Goal: Task Accomplishment & Management: Use online tool/utility

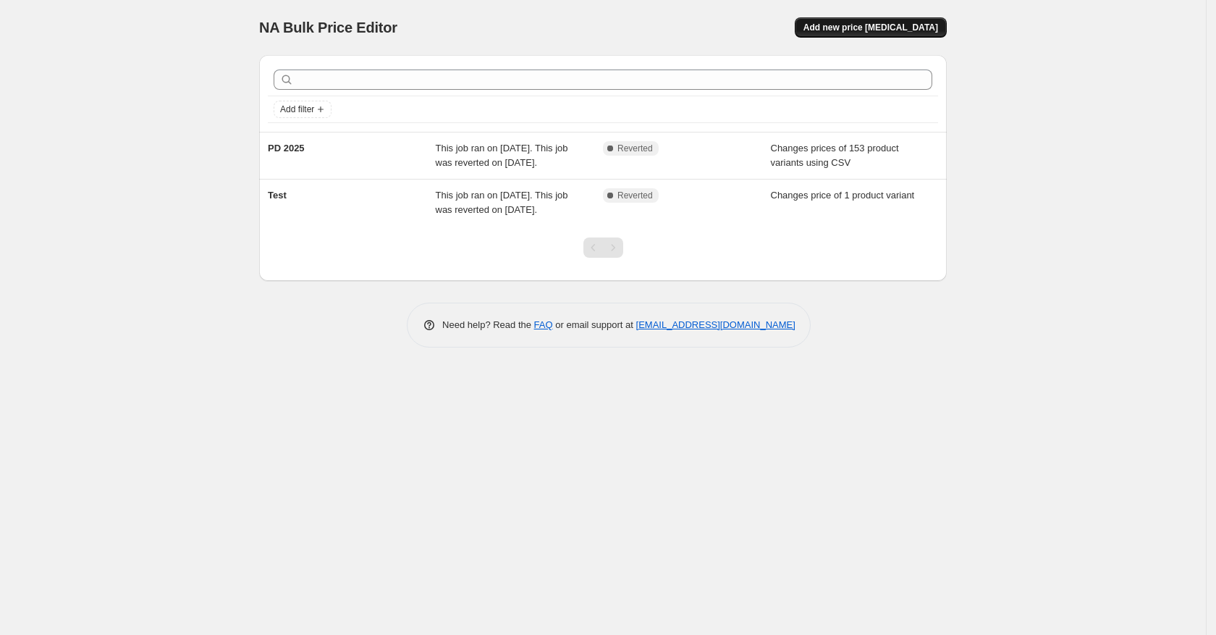
click at [911, 35] on button "Add new price [MEDICAL_DATA]" at bounding box center [871, 27] width 152 height 20
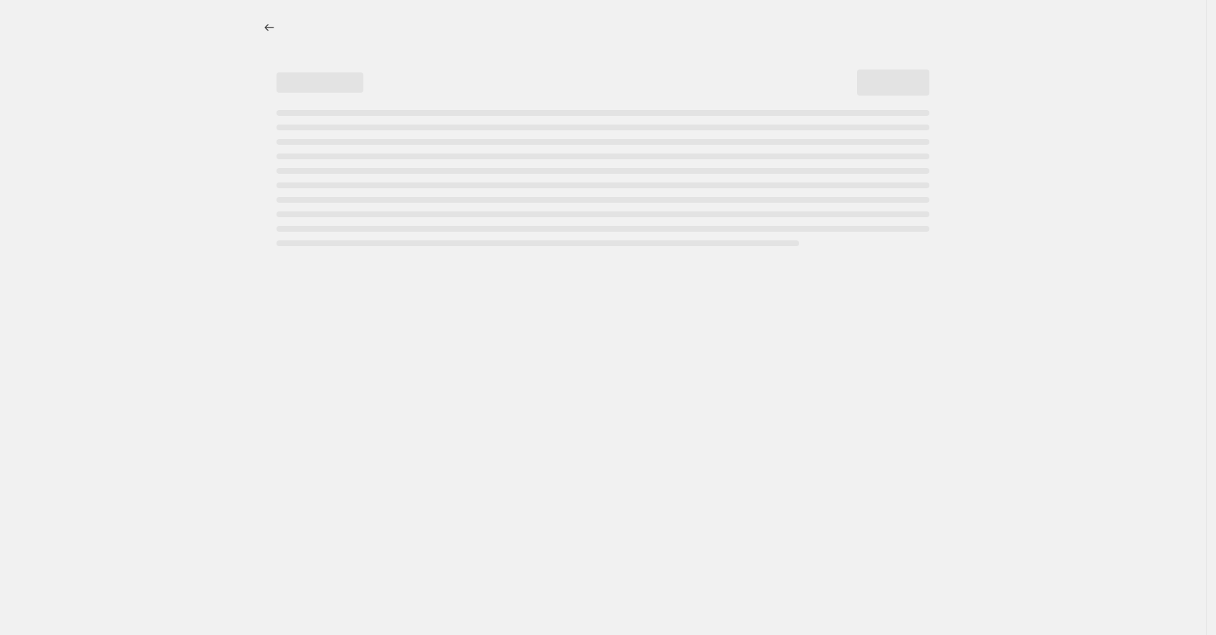
select select "percentage"
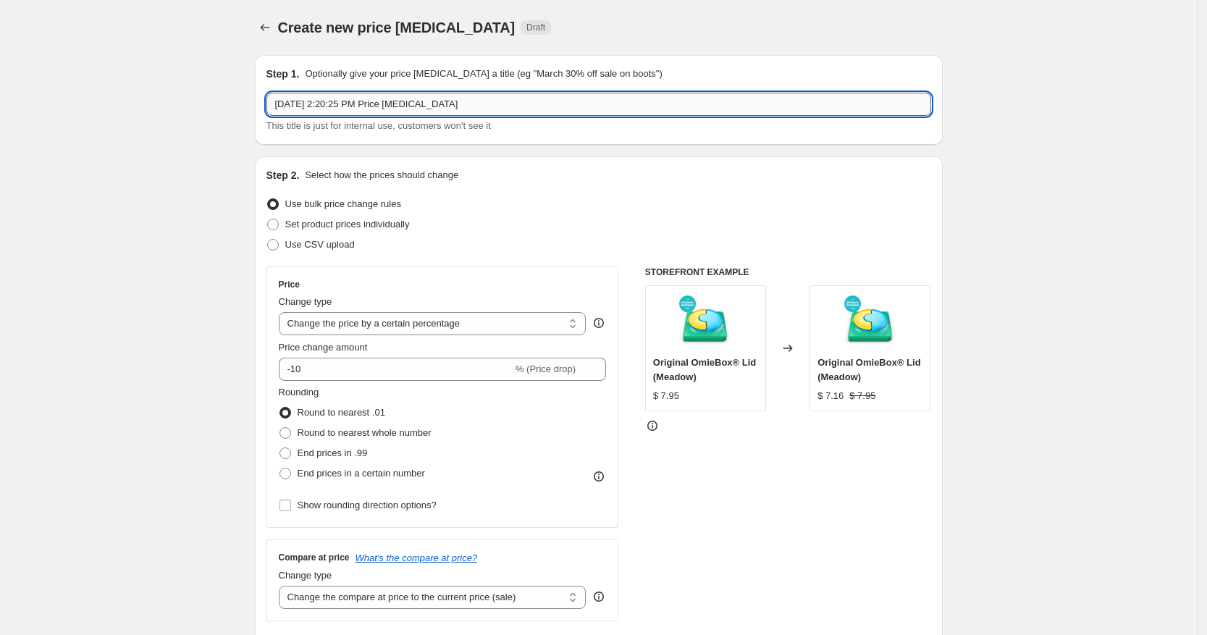
click at [432, 109] on input "[DATE] 2:20:25 PM Price [MEDICAL_DATA]" at bounding box center [598, 104] width 665 height 23
drag, startPoint x: 515, startPoint y: 107, endPoint x: 174, endPoint y: 108, distance: 341.0
type input "OmiePlate [DATE] - [DATE]"
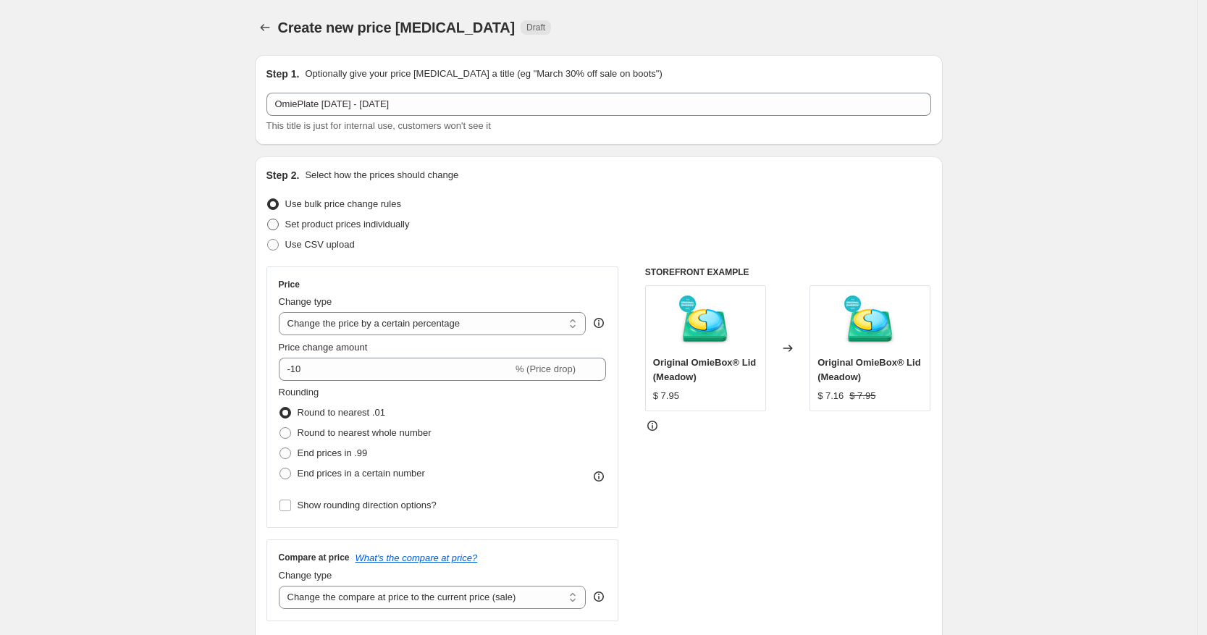
click at [284, 224] on label "Set product prices individually" at bounding box center [337, 224] width 143 height 20
click at [268, 219] on input "Set product prices individually" at bounding box center [267, 219] width 1 height 1
radio input "true"
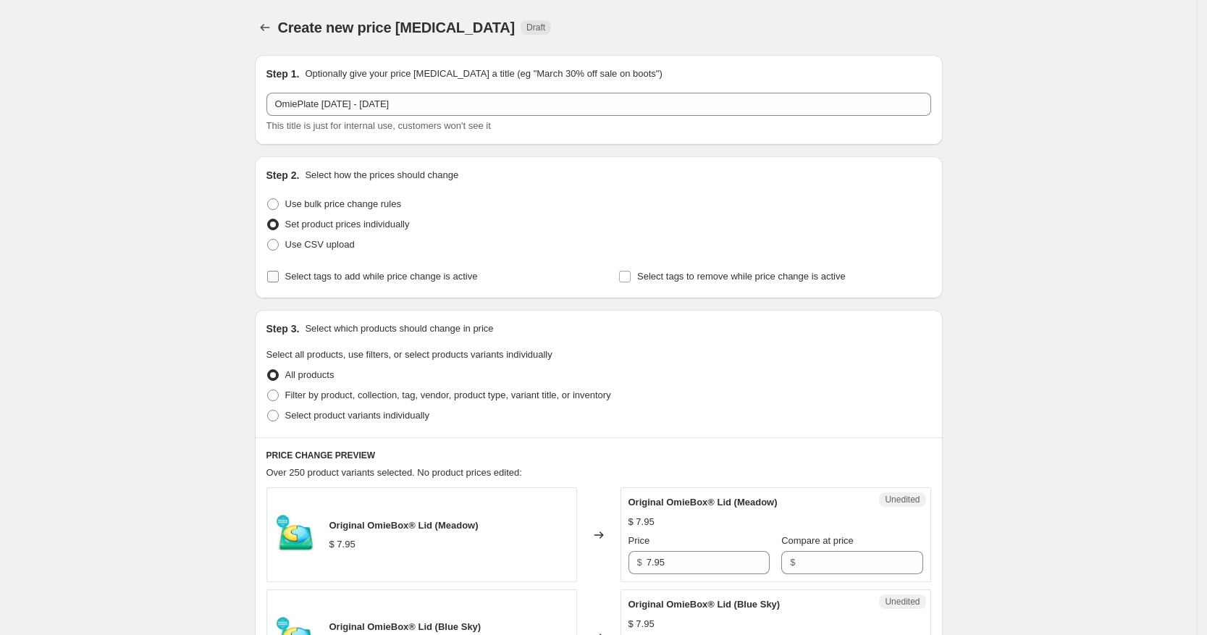
click at [277, 277] on input "Select tags to add while price change is active" at bounding box center [273, 277] width 12 height 12
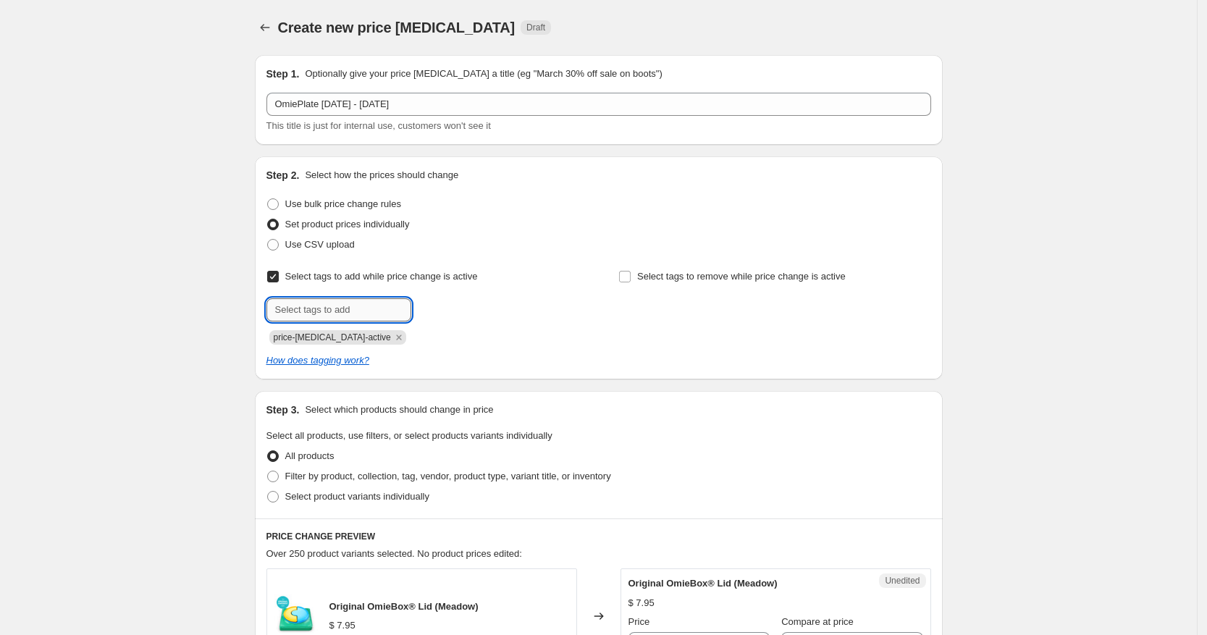
click at [345, 303] on input "text" at bounding box center [338, 309] width 145 height 23
click at [279, 279] on input "Select tags to add while price change is active" at bounding box center [273, 277] width 12 height 12
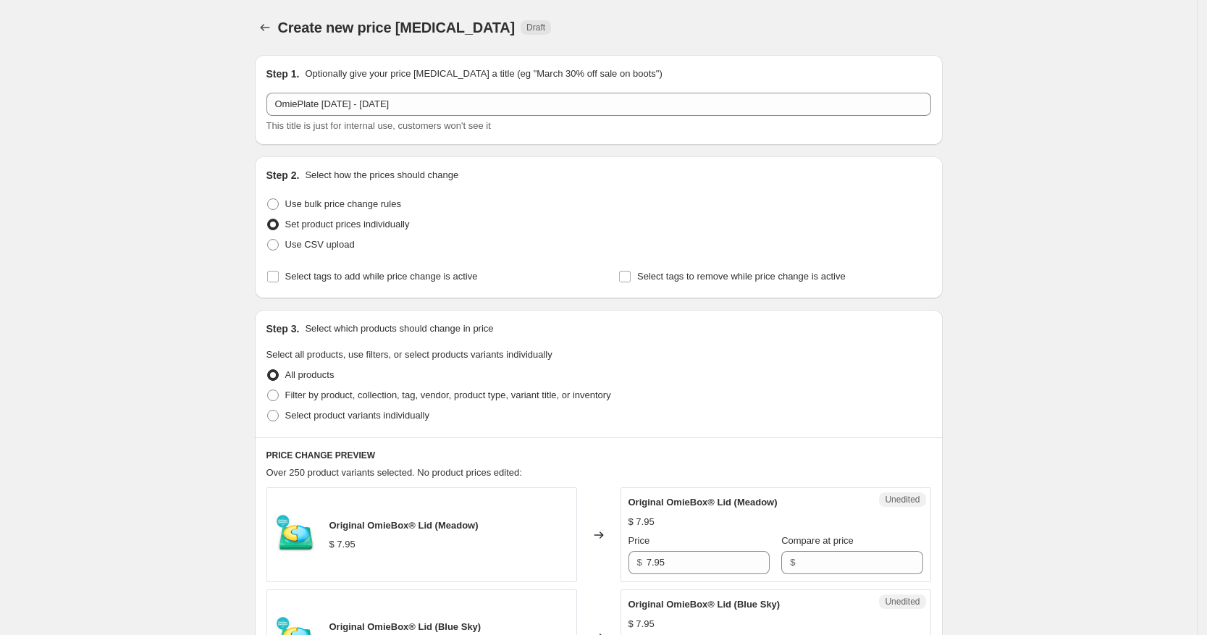
click at [279, 274] on input "Select tags to add while price change is active" at bounding box center [273, 277] width 12 height 12
checkbox input "true"
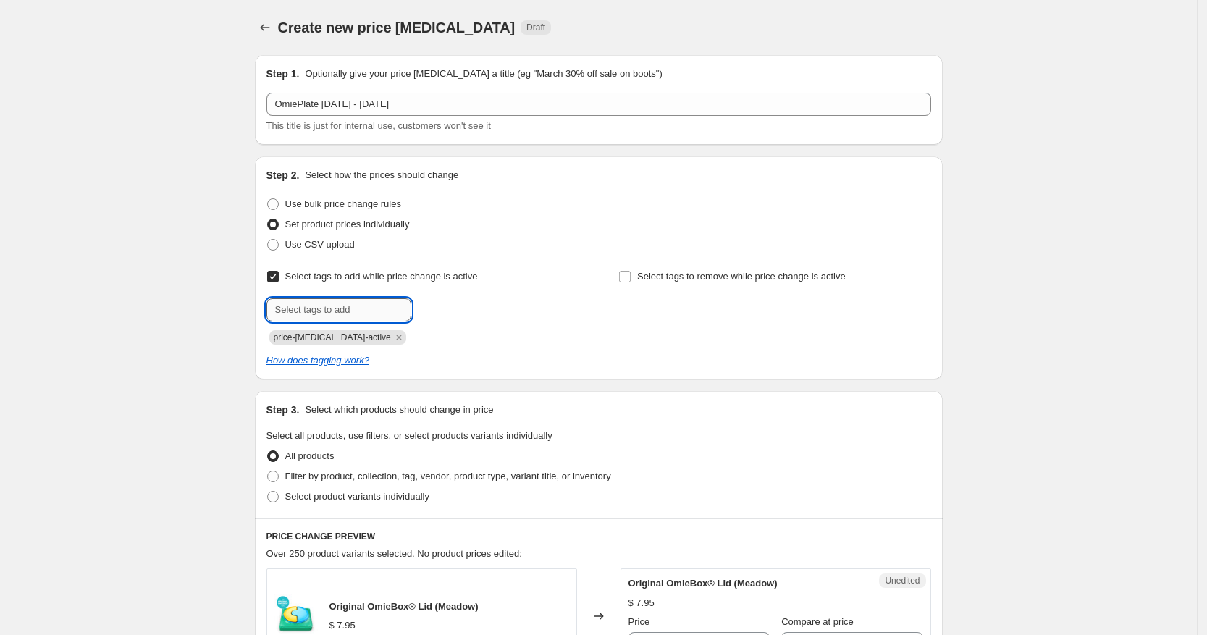
click at [347, 303] on input "text" at bounding box center [338, 309] width 145 height 23
type input "Plate Promo"
click at [631, 274] on input "Select tags to remove while price change is active" at bounding box center [625, 277] width 12 height 12
checkbox input "true"
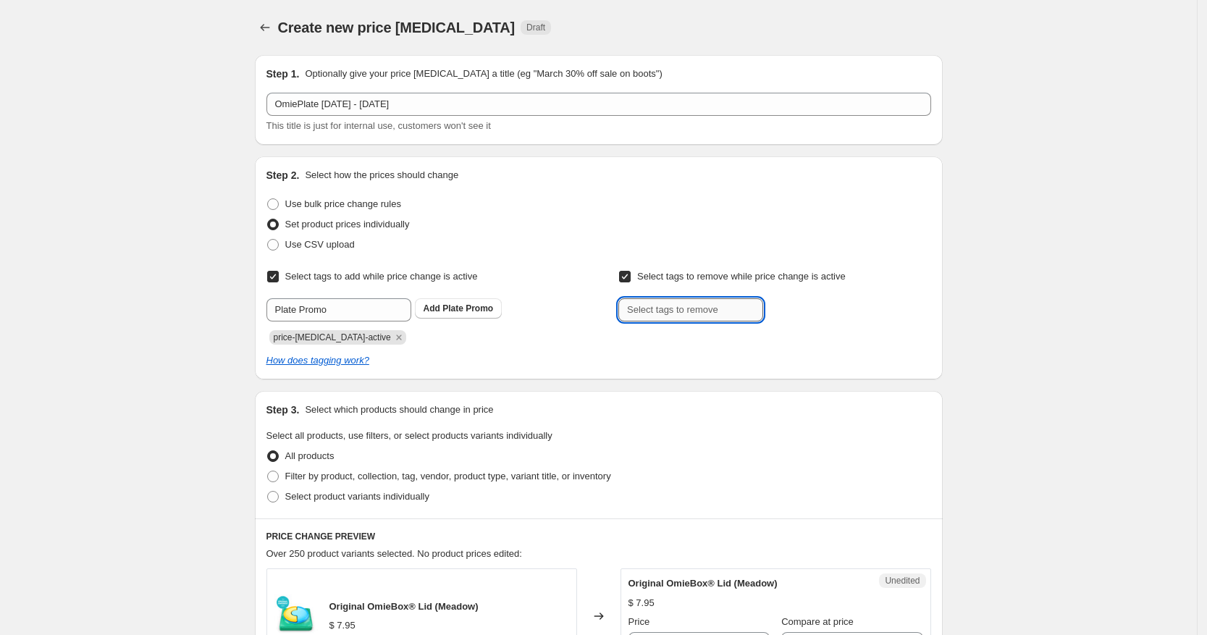
click at [704, 316] on input "text" at bounding box center [690, 309] width 145 height 23
type input "plate Promo"
click at [625, 272] on input "Select tags to remove while price change is active" at bounding box center [625, 277] width 12 height 12
checkbox input "false"
click at [701, 233] on div "Set product prices individually" at bounding box center [598, 224] width 665 height 20
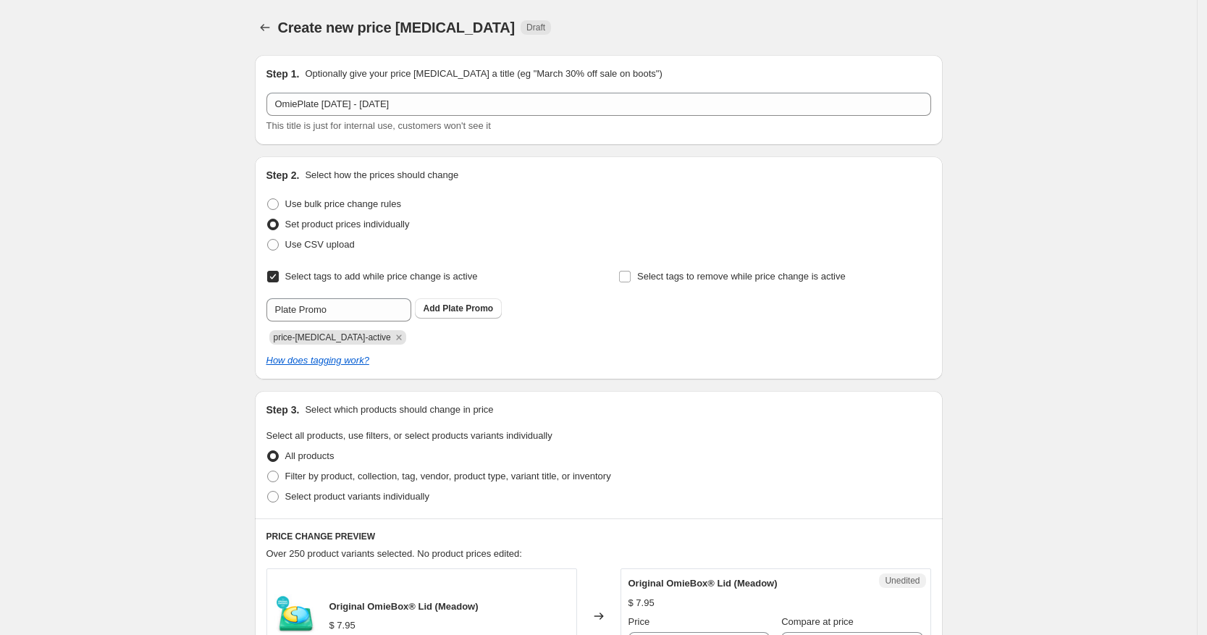
click at [534, 287] on div "Select tags to add while price change is active Submit Plate Promo Add Plate Pr…" at bounding box center [422, 305] width 312 height 78
click at [652, 351] on div "Select tags to add while price change is active Submit Plate Promo Add Plate Pr…" at bounding box center [598, 316] width 665 height 101
click at [676, 358] on div "How does tagging work?" at bounding box center [598, 360] width 665 height 14
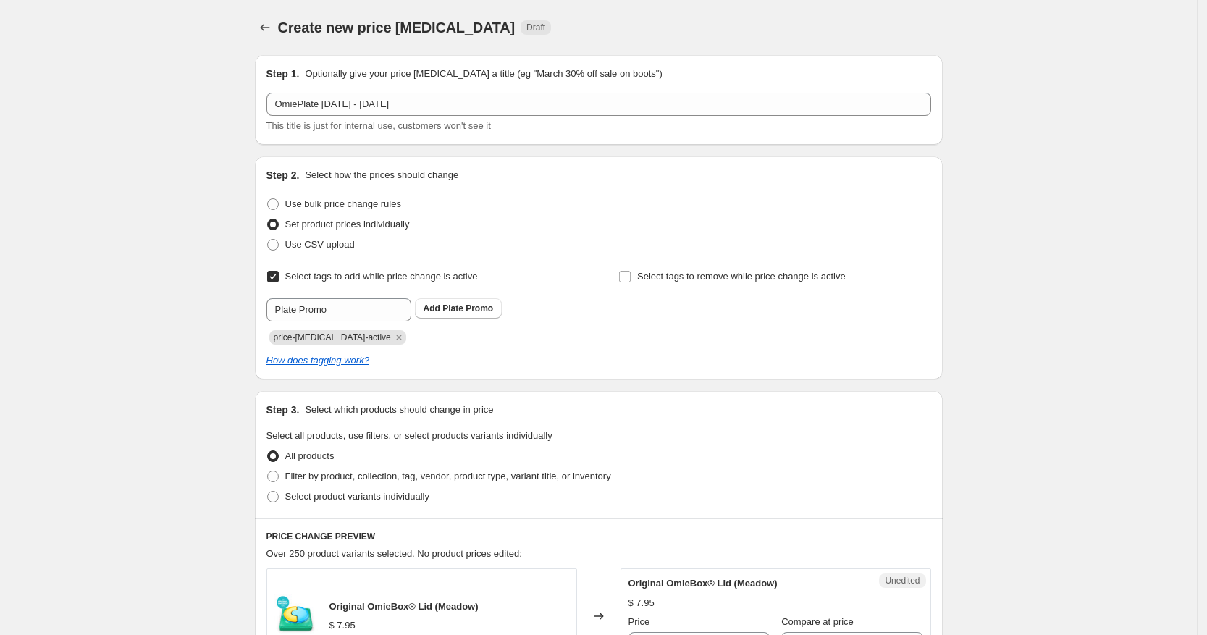
click at [641, 351] on div "Select tags to add while price change is active Submit Plate Promo Add Plate Pr…" at bounding box center [598, 316] width 665 height 101
drag, startPoint x: 334, startPoint y: 303, endPoint x: 185, endPoint y: 305, distance: 148.4
type input "plate-promo"
click at [483, 306] on span "plate-promo" at bounding box center [467, 308] width 50 height 10
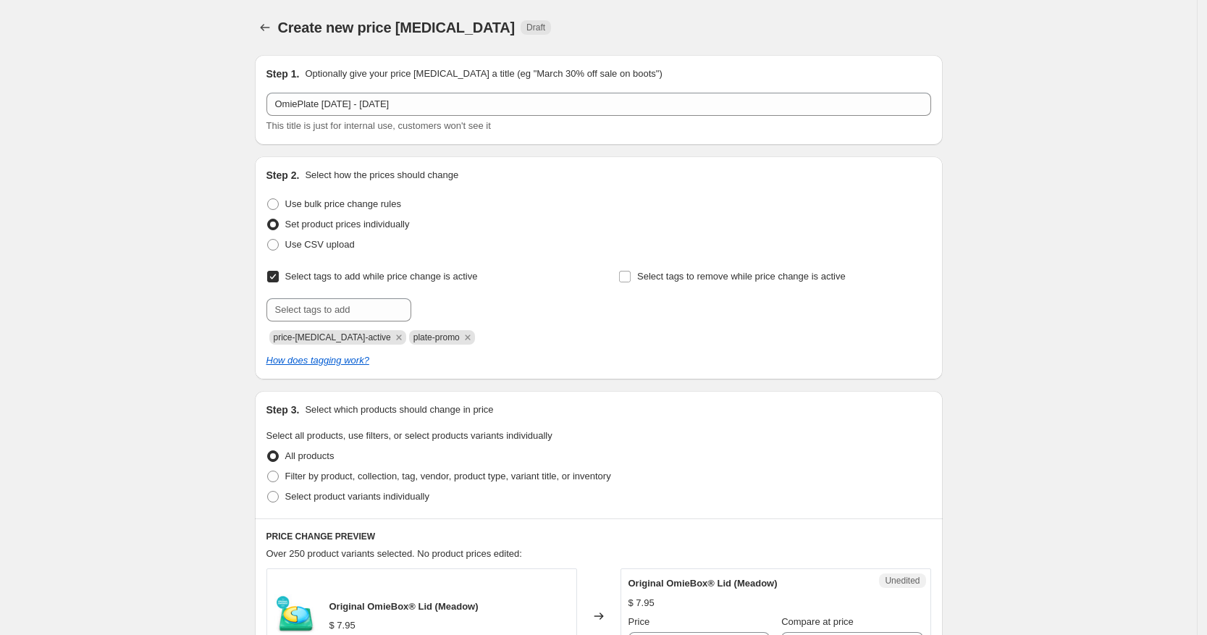
click at [392, 340] on icon "Remove price-change-job-active" at bounding box center [398, 337] width 13 height 13
click at [601, 342] on div "Select tags to add while price change is active Submit plate-promo Select tags …" at bounding box center [598, 305] width 665 height 78
drag, startPoint x: 699, startPoint y: 349, endPoint x: 758, endPoint y: 353, distance: 59.5
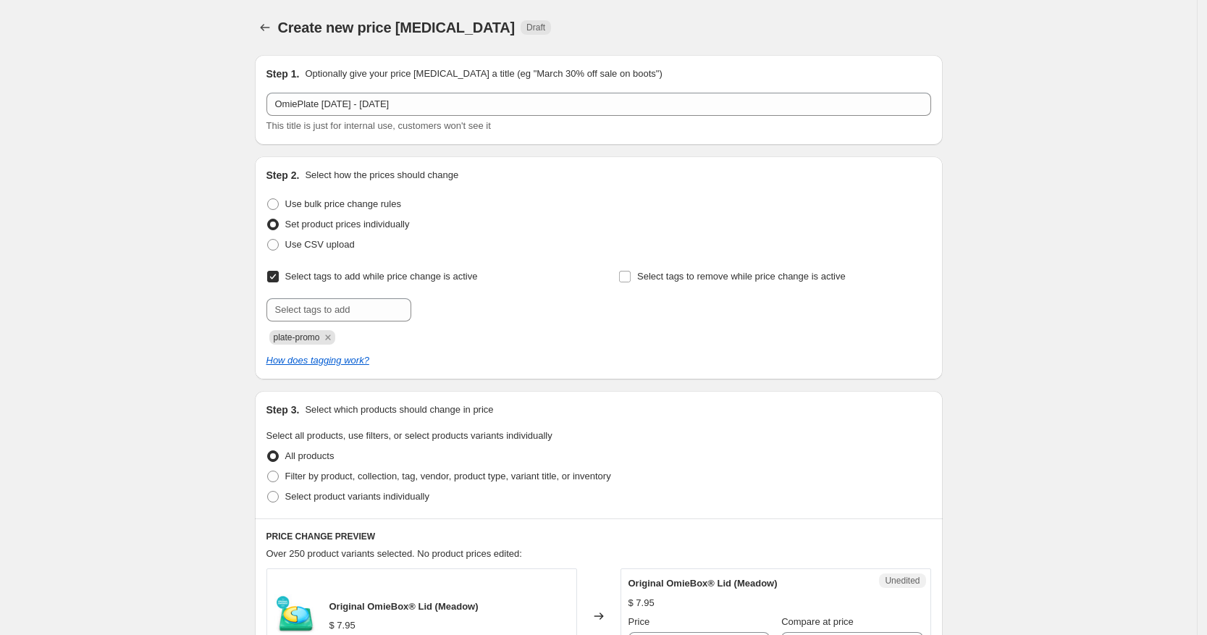
click at [702, 350] on div "Select tags to add while price change is active Submit plate-promo Select tags …" at bounding box center [598, 316] width 665 height 101
drag, startPoint x: 758, startPoint y: 353, endPoint x: 1046, endPoint y: 360, distance: 288.2
click at [759, 353] on div "Select tags to add while price change is active Submit plate-promo Select tags …" at bounding box center [598, 316] width 665 height 101
click at [340, 359] on icon "How does tagging work?" at bounding box center [317, 360] width 103 height 11
drag, startPoint x: 275, startPoint y: 274, endPoint x: 295, endPoint y: 274, distance: 20.3
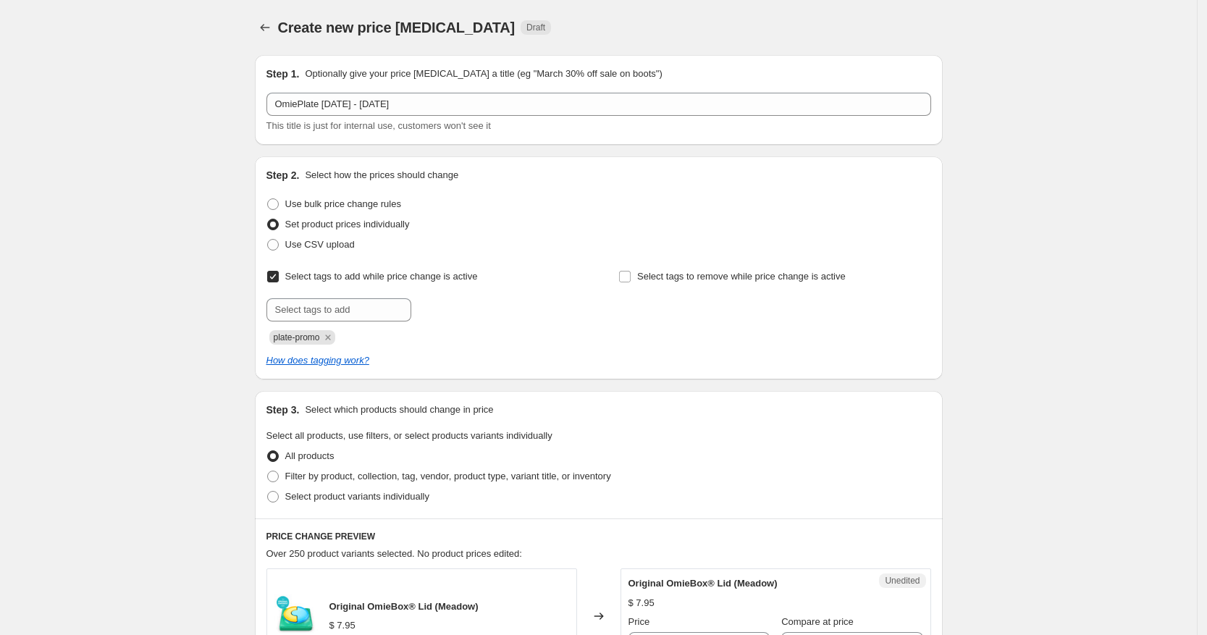
click at [278, 274] on input "Select tags to add while price change is active" at bounding box center [273, 277] width 12 height 12
checkbox input "false"
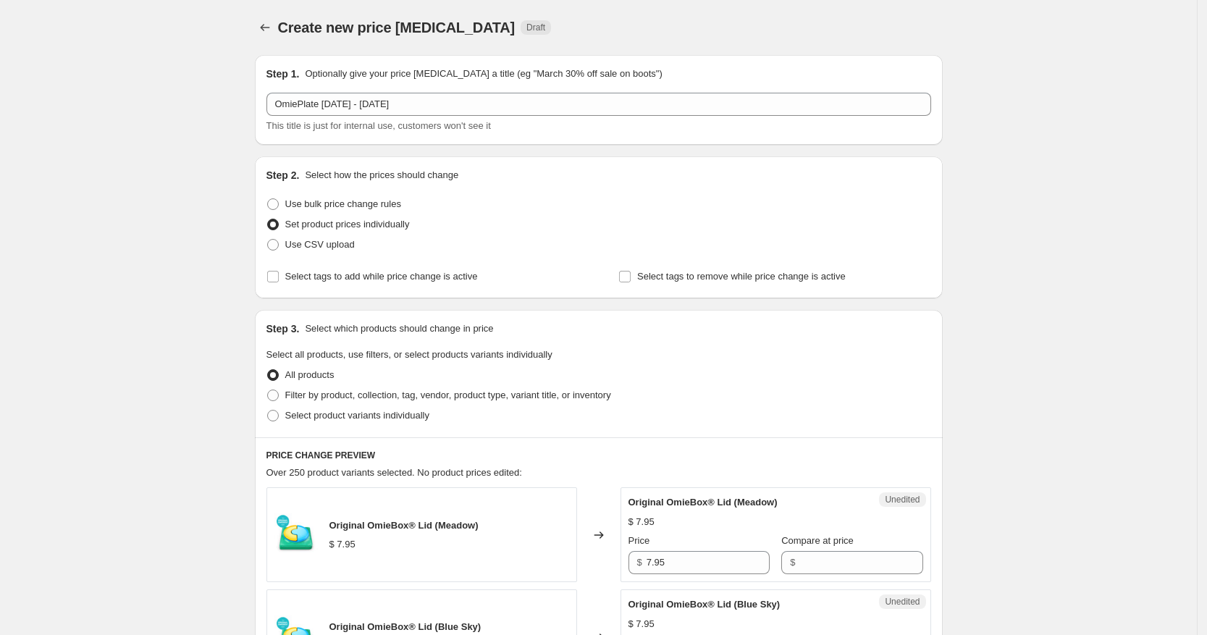
drag, startPoint x: 1109, startPoint y: 327, endPoint x: 1097, endPoint y: 321, distance: 13.3
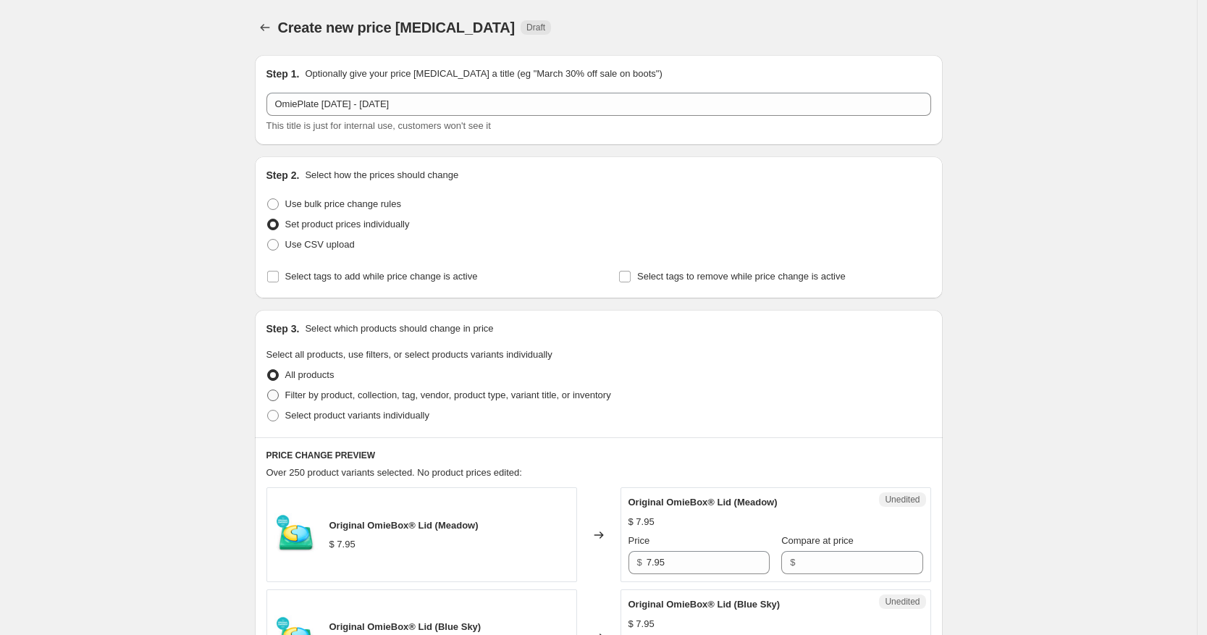
click at [274, 395] on span at bounding box center [273, 396] width 12 height 12
click at [268, 390] on input "Filter by product, collection, tag, vendor, product type, variant title, or inv…" at bounding box center [267, 390] width 1 height 1
radio input "true"
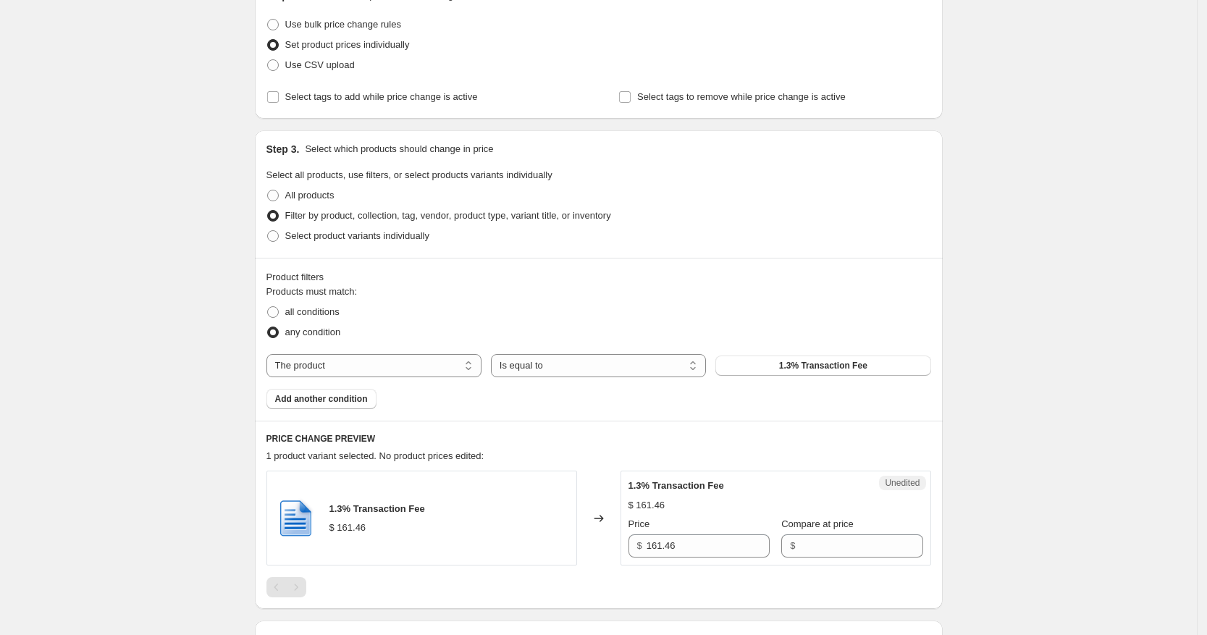
scroll to position [181, 0]
click at [279, 236] on span at bounding box center [273, 235] width 12 height 12
click at [268, 230] on input "Select product variants individually" at bounding box center [267, 229] width 1 height 1
radio input "true"
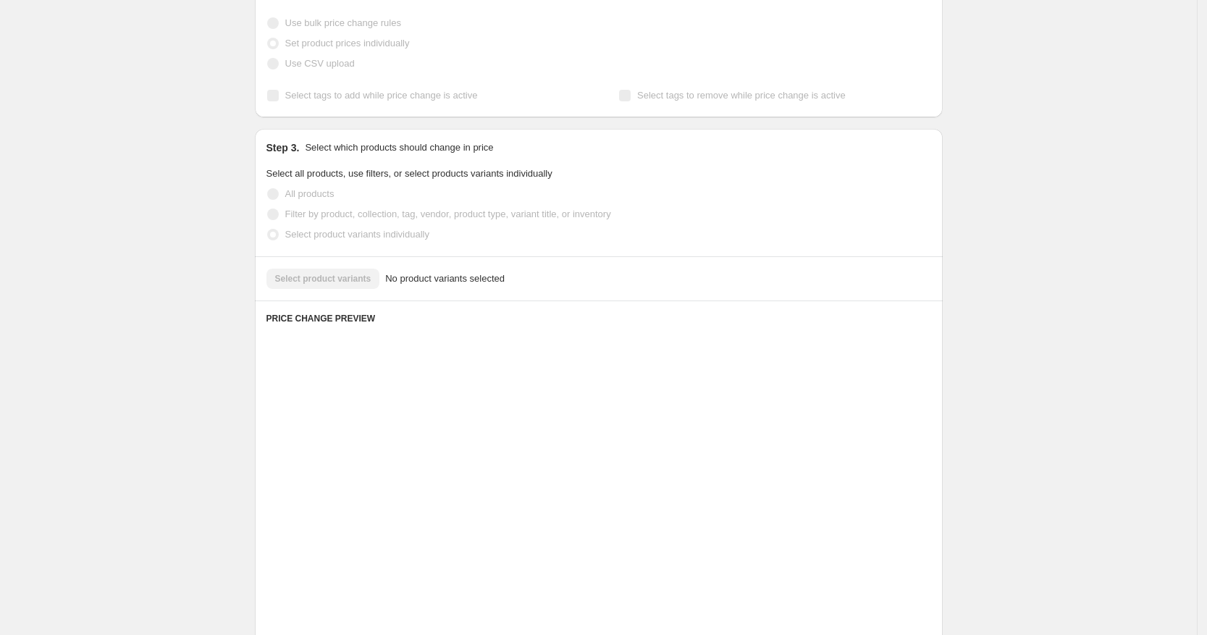
scroll to position [125, 0]
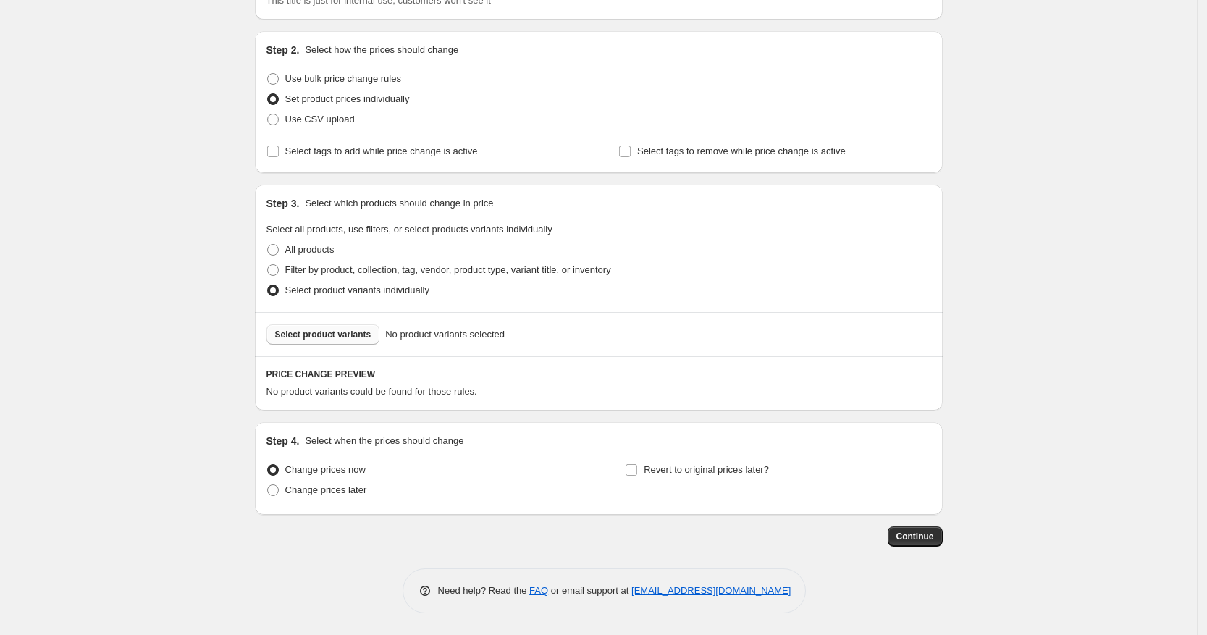
click at [344, 339] on span "Select product variants" at bounding box center [323, 335] width 96 height 12
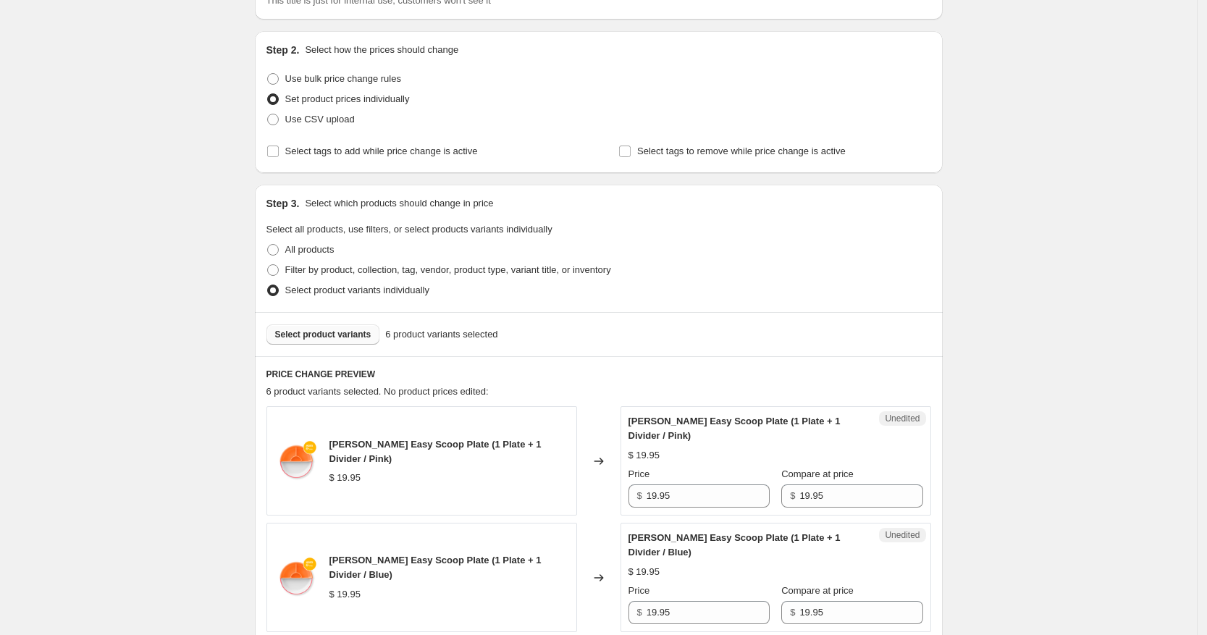
click at [1186, 389] on div "Create new price [MEDICAL_DATA]. This page is ready Create new price [MEDICAL_D…" at bounding box center [598, 620] width 1197 height 1491
click at [1187, 390] on div "Create new price [MEDICAL_DATA]. This page is ready Create new price [MEDICAL_D…" at bounding box center [598, 620] width 1197 height 1491
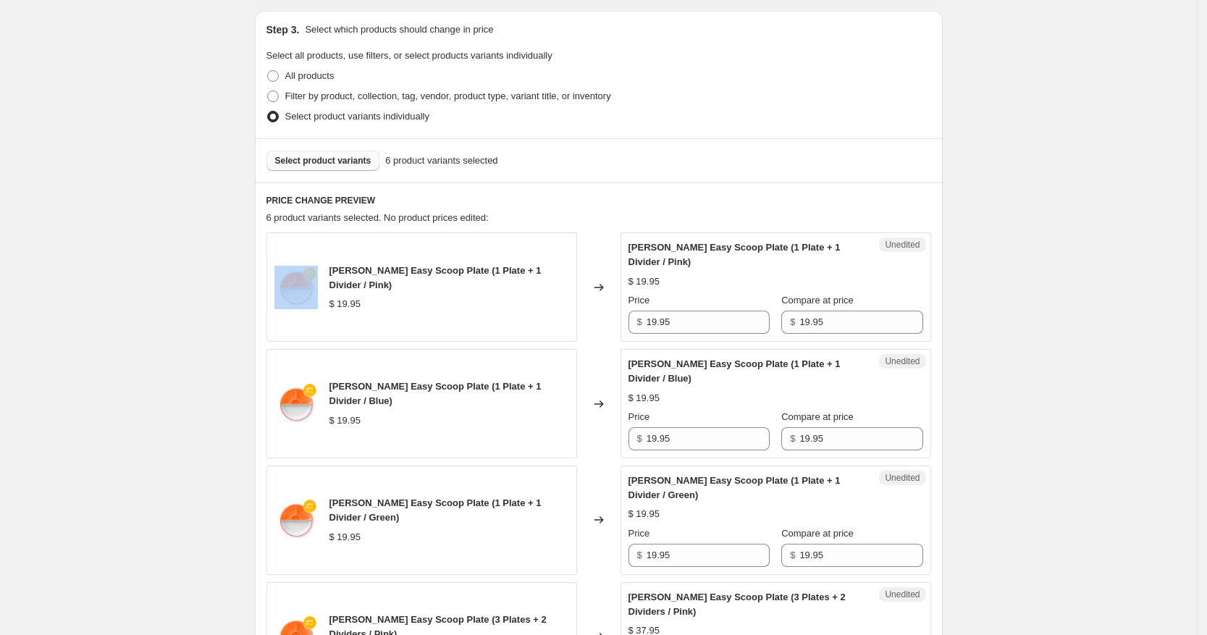
scroll to position [306, 0]
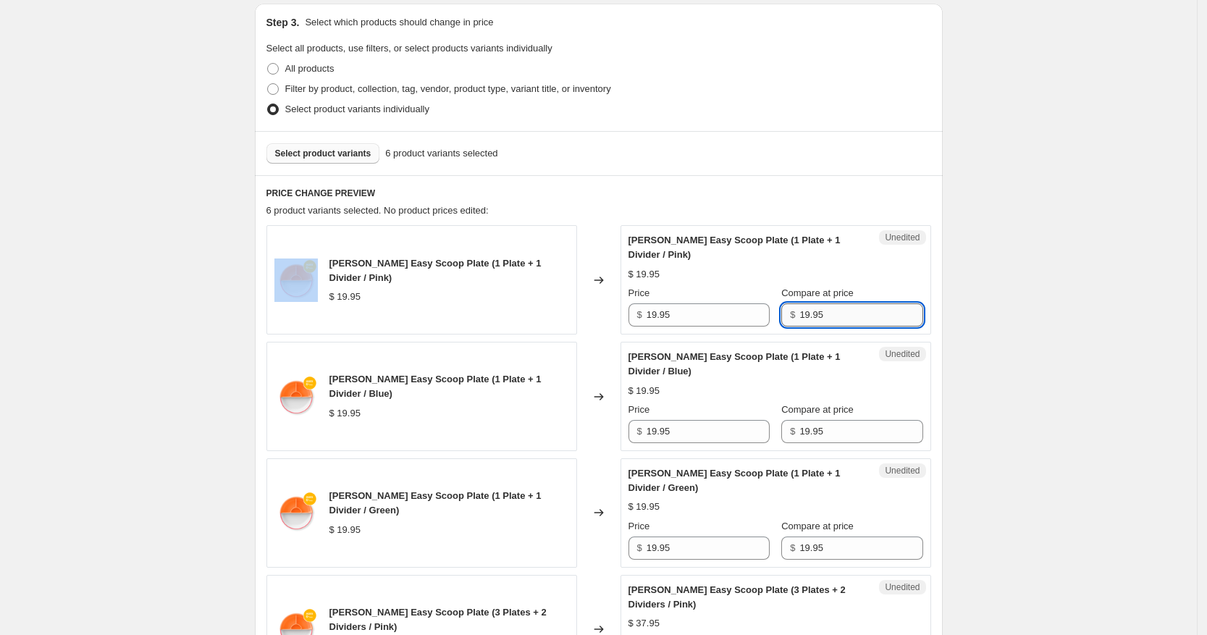
click at [887, 319] on input "19.95" at bounding box center [860, 314] width 123 height 23
drag, startPoint x: 688, startPoint y: 314, endPoint x: 605, endPoint y: 303, distance: 83.2
click at [605, 303] on div "[PERSON_NAME] Easy Scoop Plate (1 Plate + 1 Divider / Pink) $ 19.95 Changed to …" at bounding box center [598, 279] width 665 height 109
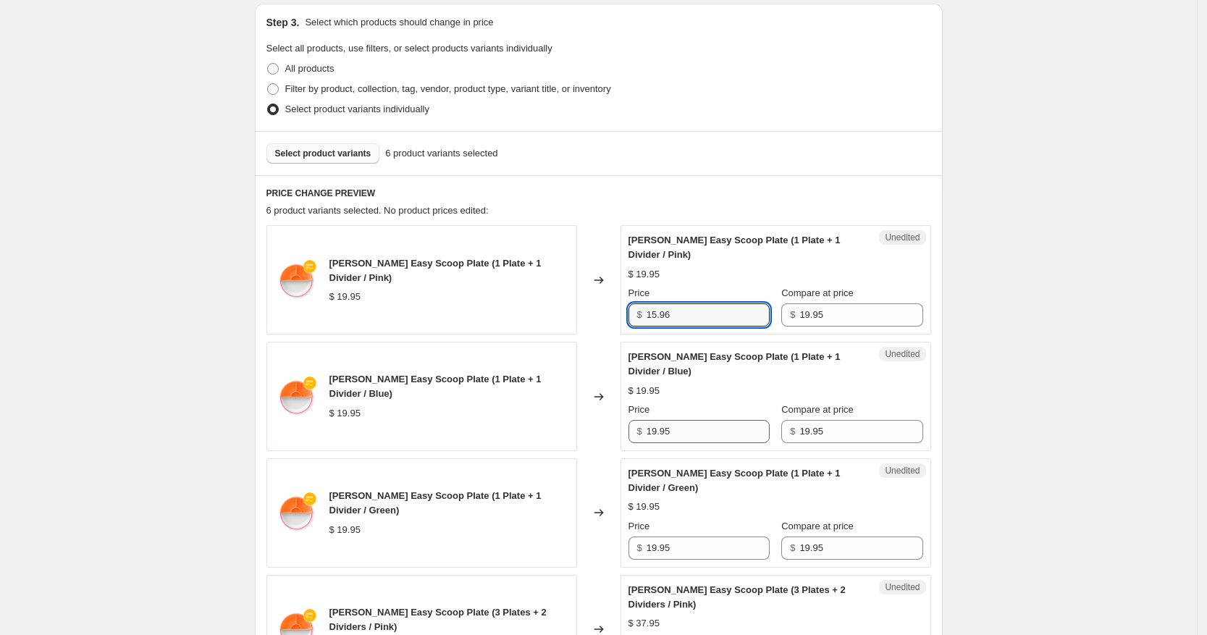
type input "15.96"
drag, startPoint x: 698, startPoint y: 426, endPoint x: 631, endPoint y: 428, distance: 67.4
click at [631, 428] on div "Unedited [PERSON_NAME] Easy Scoop Plate (1 Plate + 1 Divider / Blue) $ 19.95 Pr…" at bounding box center [776, 396] width 311 height 109
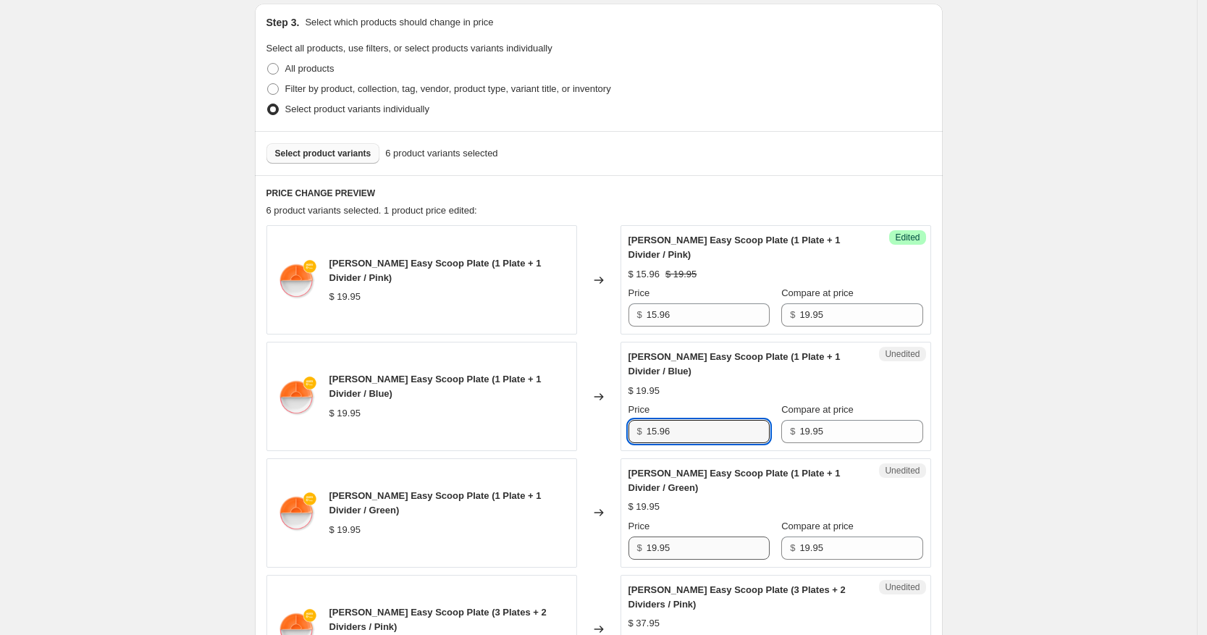
type input "15.96"
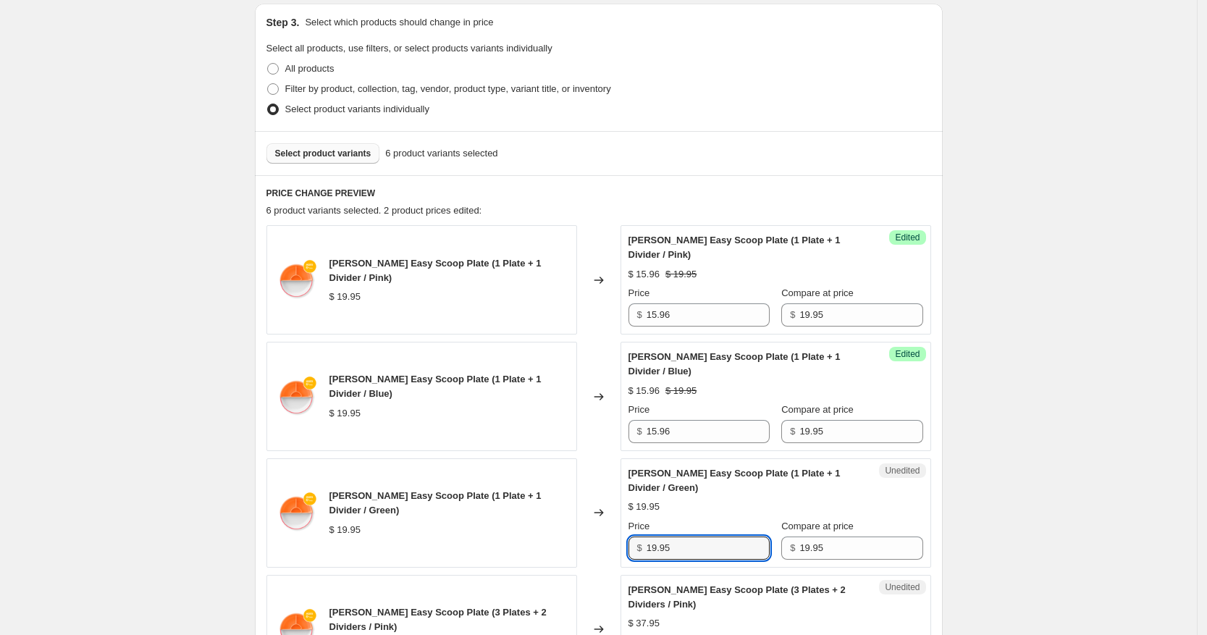
drag, startPoint x: 683, startPoint y: 552, endPoint x: 561, endPoint y: 550, distance: 121.7
click at [563, 550] on div "[PERSON_NAME] Easy Scoop Plate (1 Plate + 1 Divider / Green) $ 19.95 Changed to…" at bounding box center [598, 512] width 665 height 109
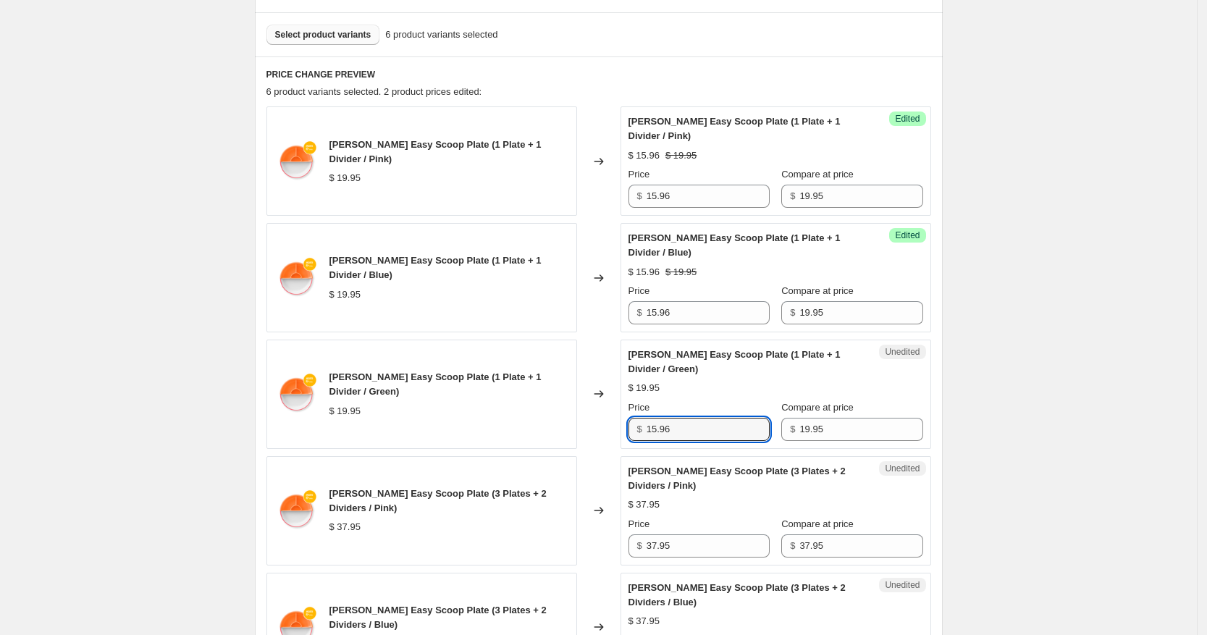
scroll to position [578, 0]
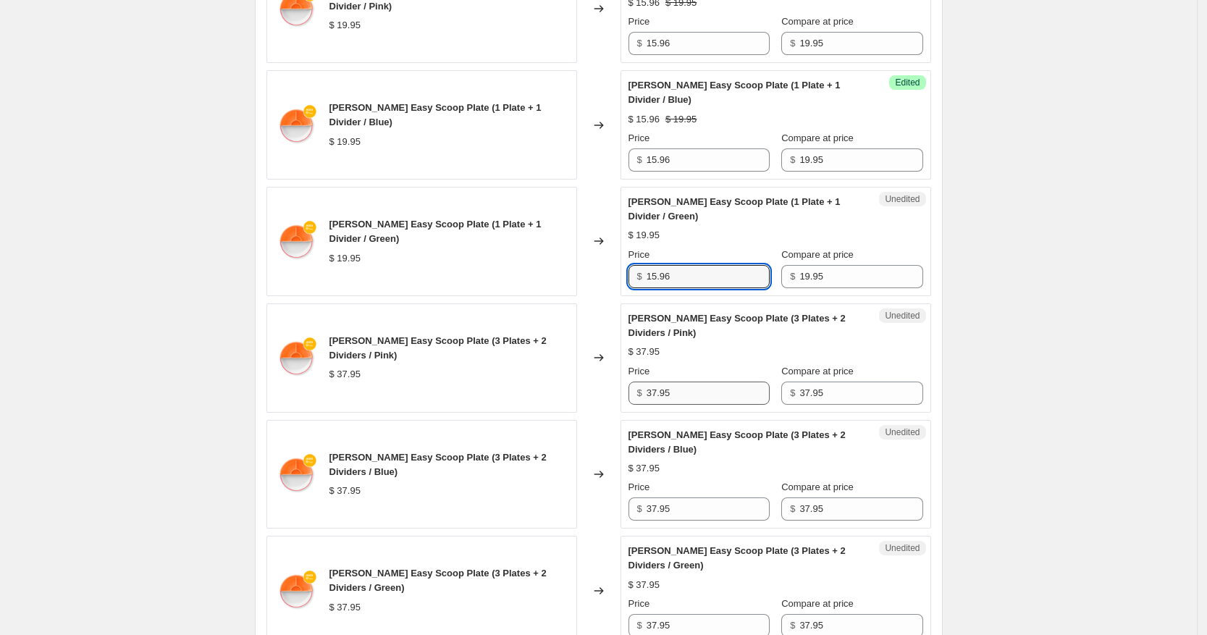
type input "15.96"
click at [728, 390] on input "37.95" at bounding box center [708, 393] width 123 height 23
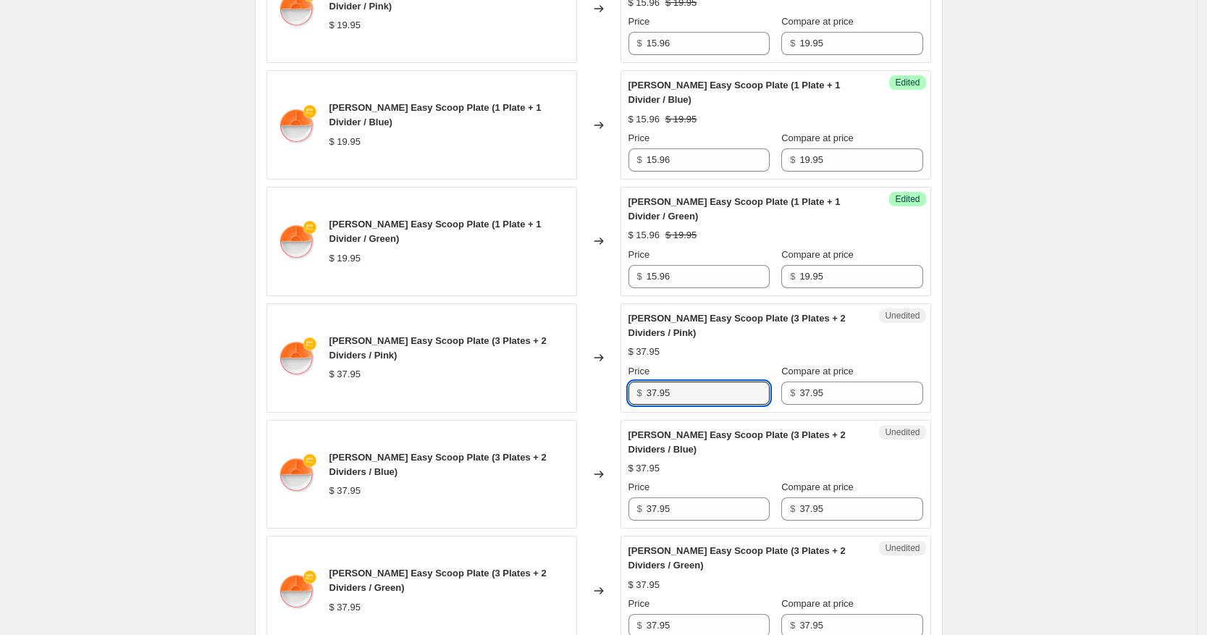
drag, startPoint x: 693, startPoint y: 393, endPoint x: 537, endPoint y: 382, distance: 156.8
click at [537, 382] on div "[PERSON_NAME] Easy Scoop Plate (3 Plates + 2 Dividers / Pink) $ 37.95 Changed t…" at bounding box center [598, 357] width 665 height 109
type input "30.36"
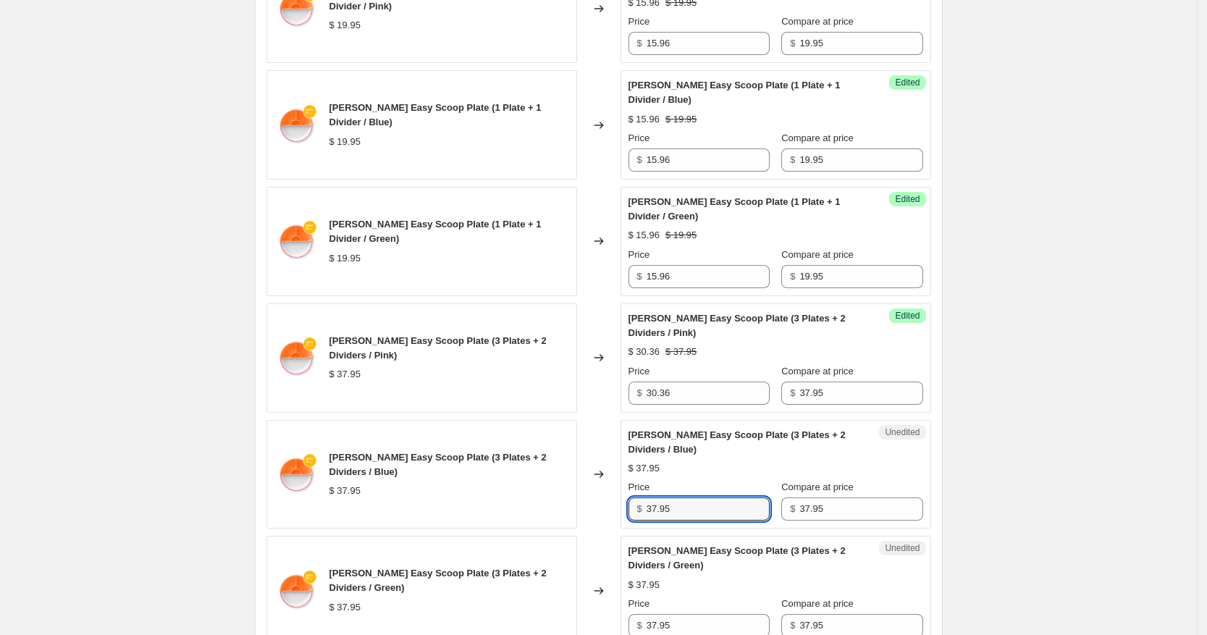
drag, startPoint x: 672, startPoint y: 510, endPoint x: 619, endPoint y: 516, distance: 53.1
click at [619, 514] on div "[PERSON_NAME] Easy Scoop Plate (3 Plates + 2 Dividers / Blue) $ 37.95 Changed t…" at bounding box center [598, 474] width 665 height 109
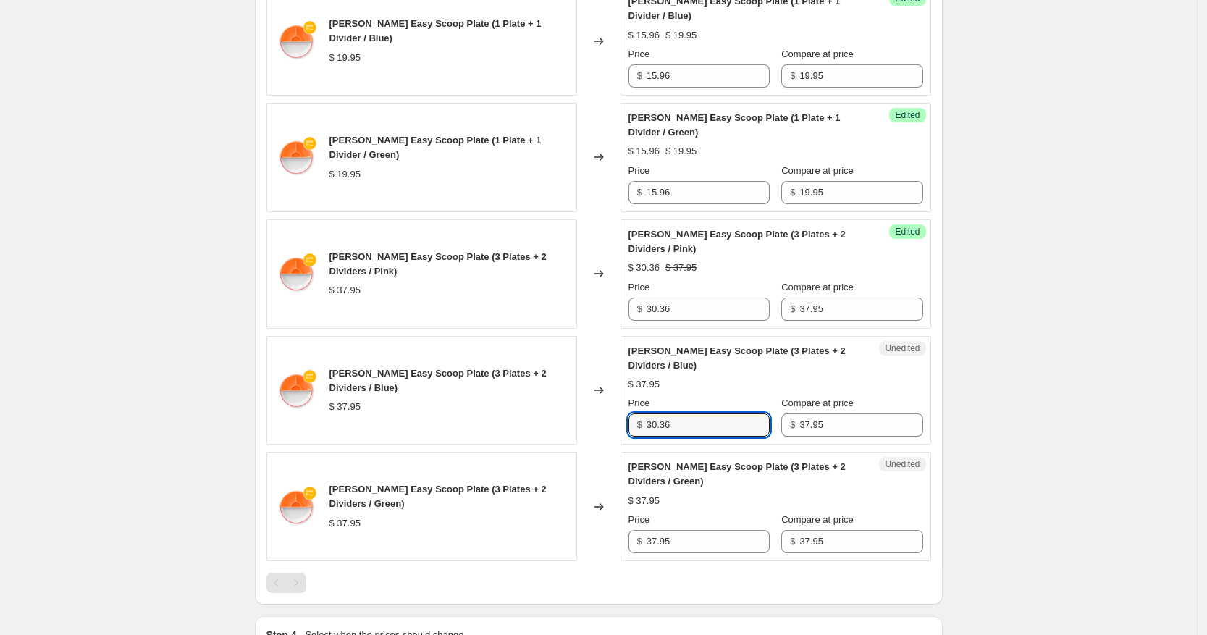
scroll to position [759, 0]
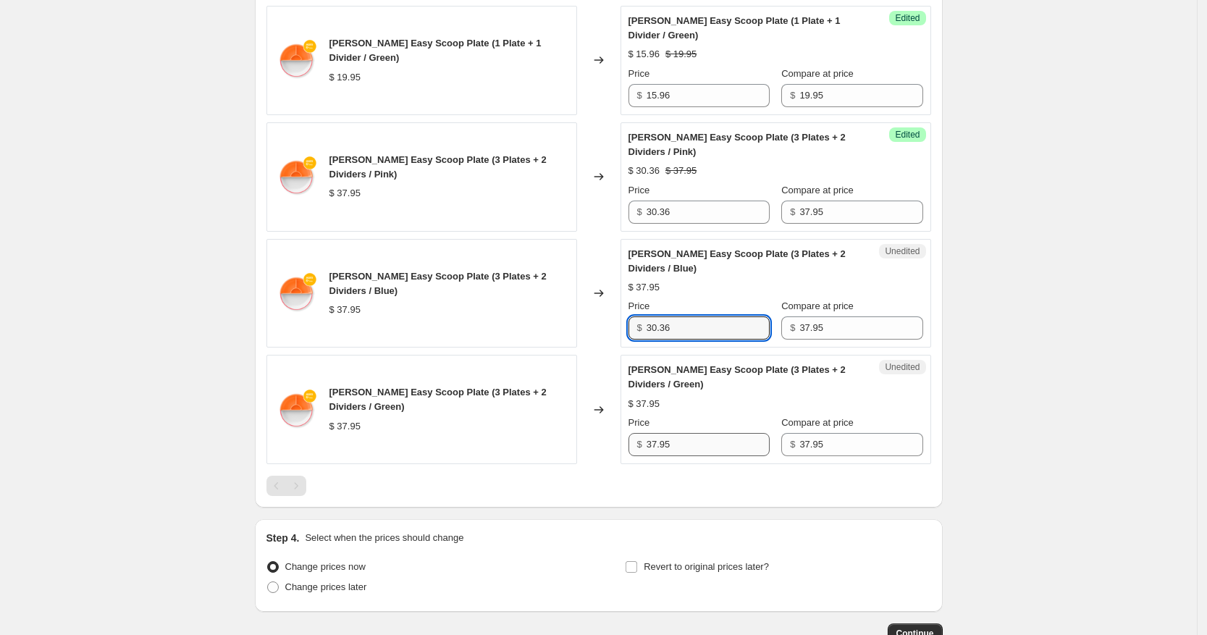
type input "30.36"
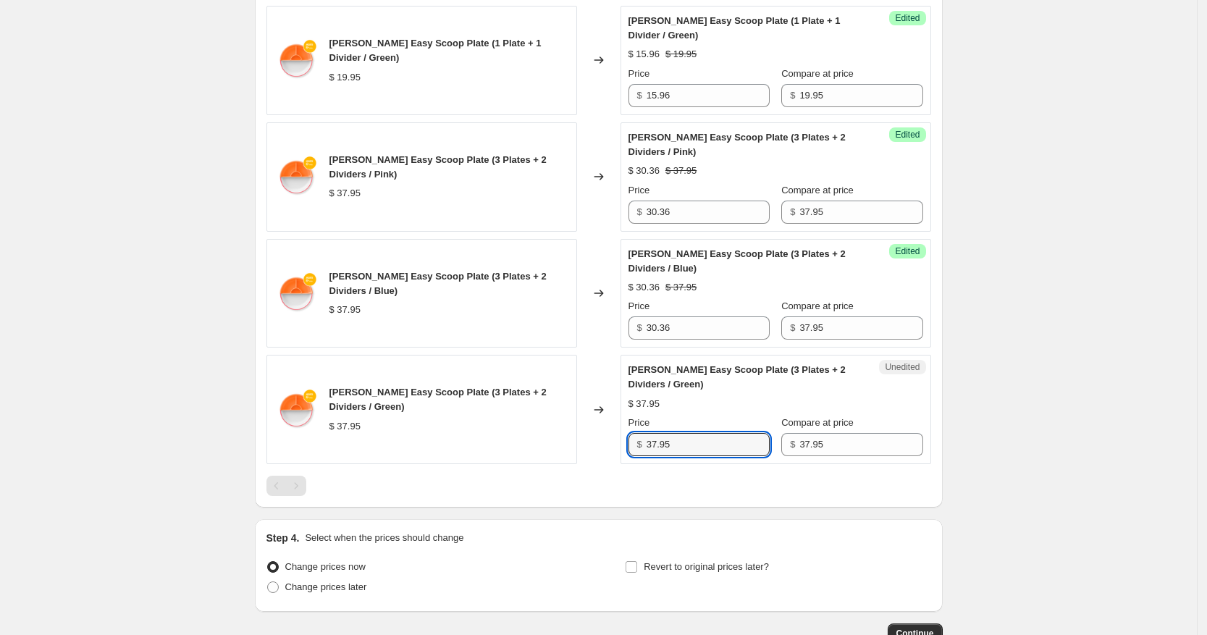
drag, startPoint x: 699, startPoint y: 444, endPoint x: 611, endPoint y: 449, distance: 88.5
click at [611, 449] on div "[PERSON_NAME] Easy Scoop Plate (3 Plates + 2 Dividers / Green) $ 37.95 Changed …" at bounding box center [598, 409] width 665 height 109
type input "30.36"
drag, startPoint x: 1127, startPoint y: 370, endPoint x: 1159, endPoint y: 378, distance: 32.8
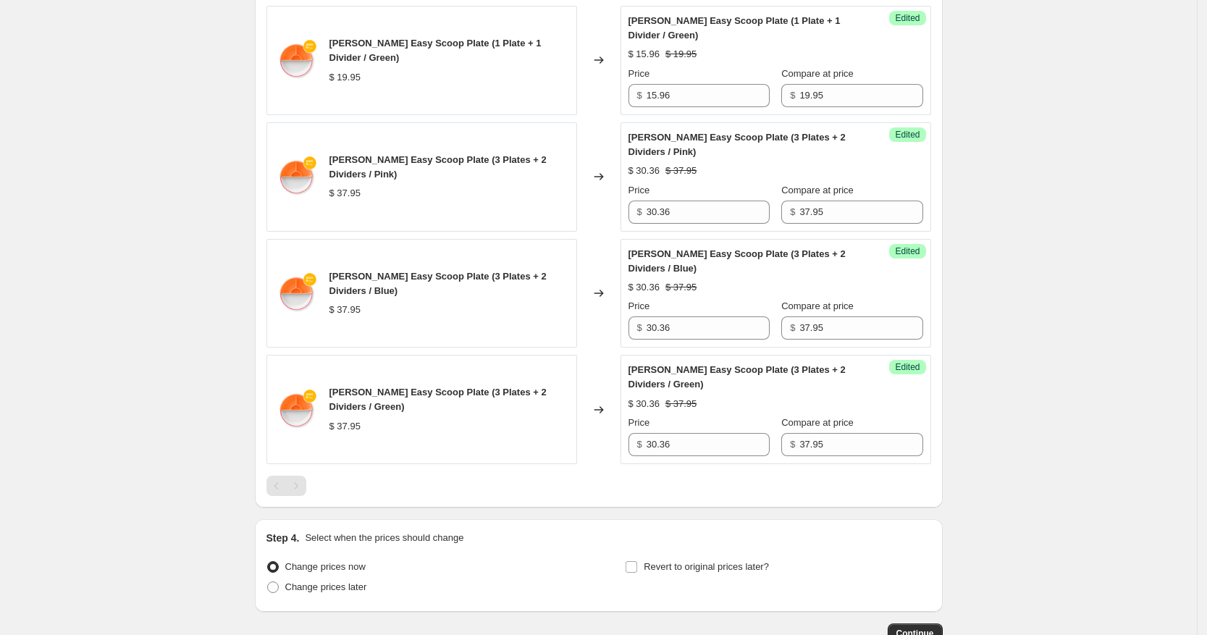
drag, startPoint x: 1159, startPoint y: 378, endPoint x: 1120, endPoint y: 403, distance: 46.6
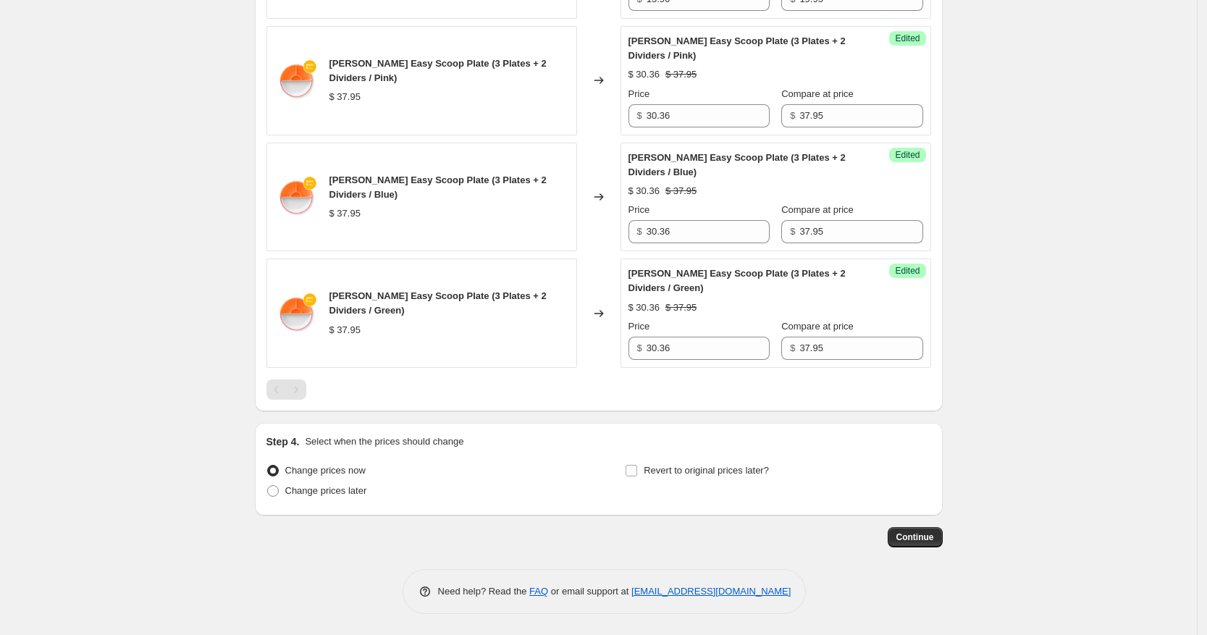
scroll to position [856, 0]
click at [279, 491] on span at bounding box center [273, 490] width 12 height 12
click at [268, 485] on input "Change prices later" at bounding box center [267, 484] width 1 height 1
radio input "true"
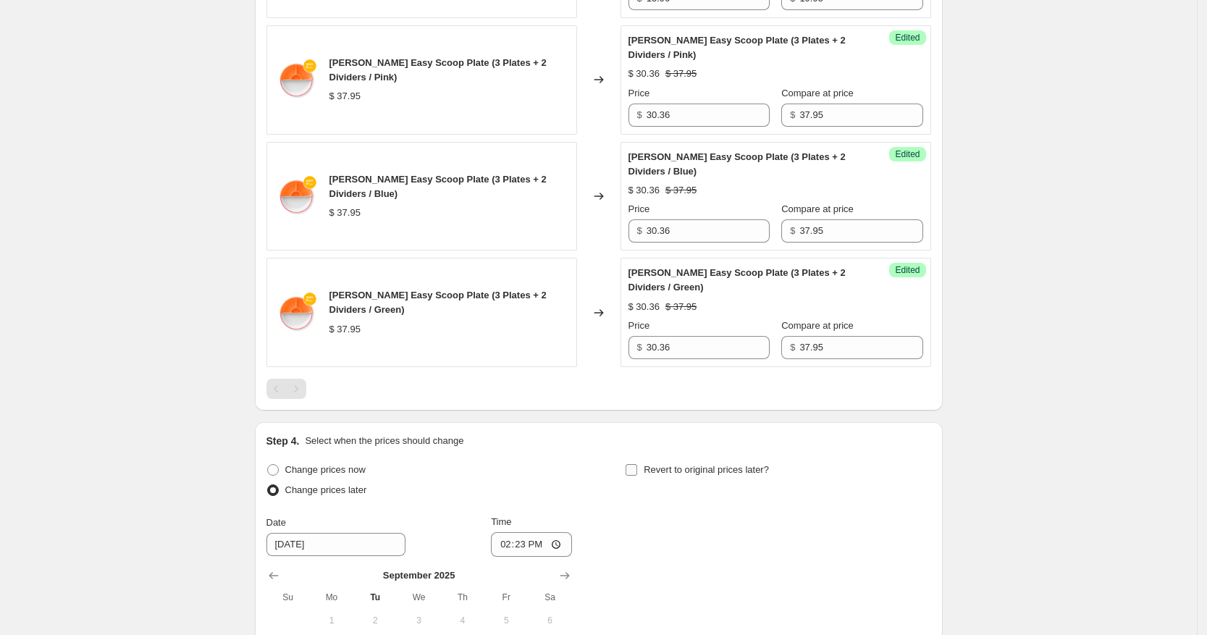
click at [636, 470] on input "Revert to original prices later?" at bounding box center [632, 470] width 12 height 12
checkbox input "true"
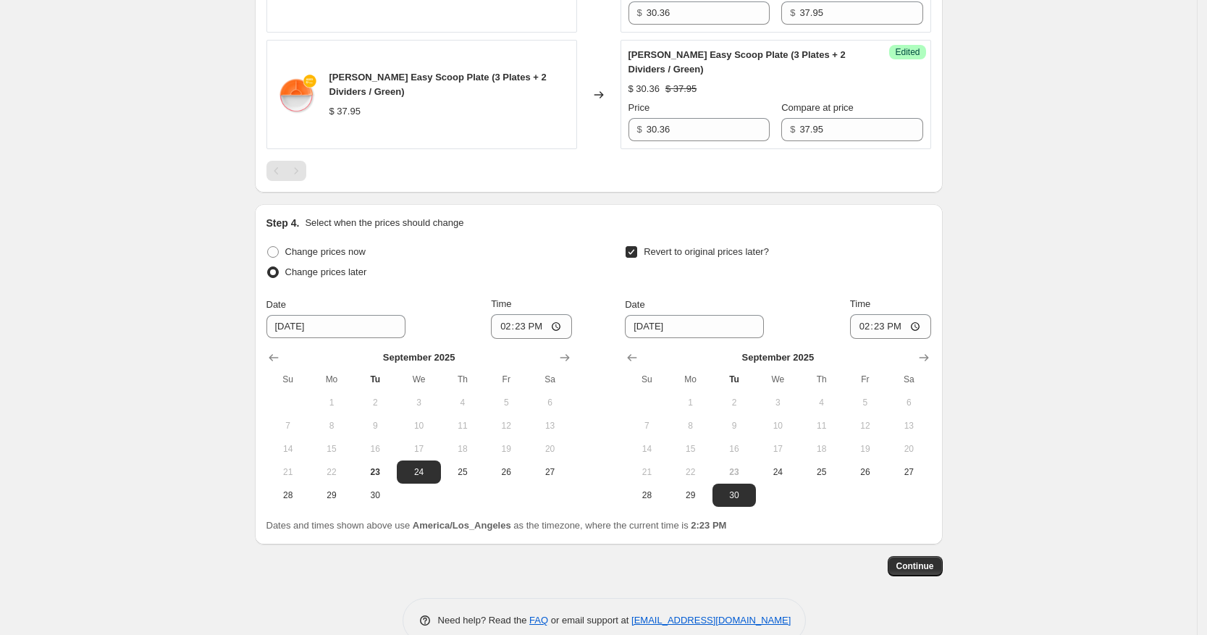
scroll to position [1103, 0]
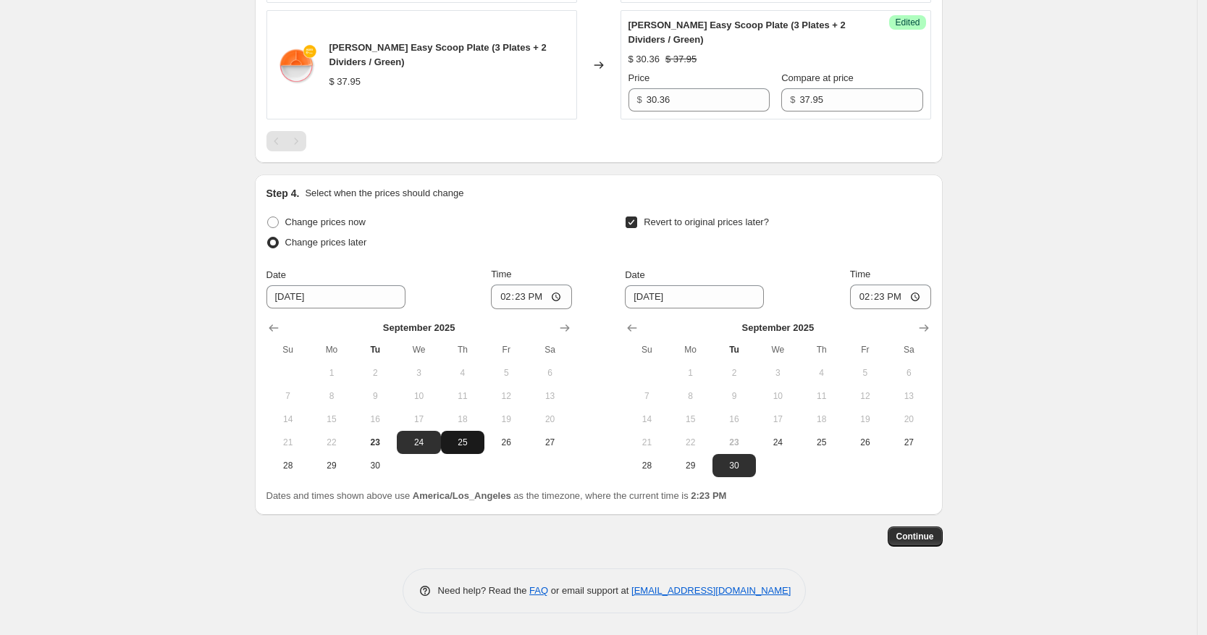
click at [474, 441] on span "25" at bounding box center [463, 443] width 32 height 12
type input "[DATE]"
click at [508, 299] on input "14:23" at bounding box center [531, 297] width 81 height 25
type input "00:01"
click at [928, 329] on icon "Show next month, October 2025" at bounding box center [923, 327] width 9 height 7
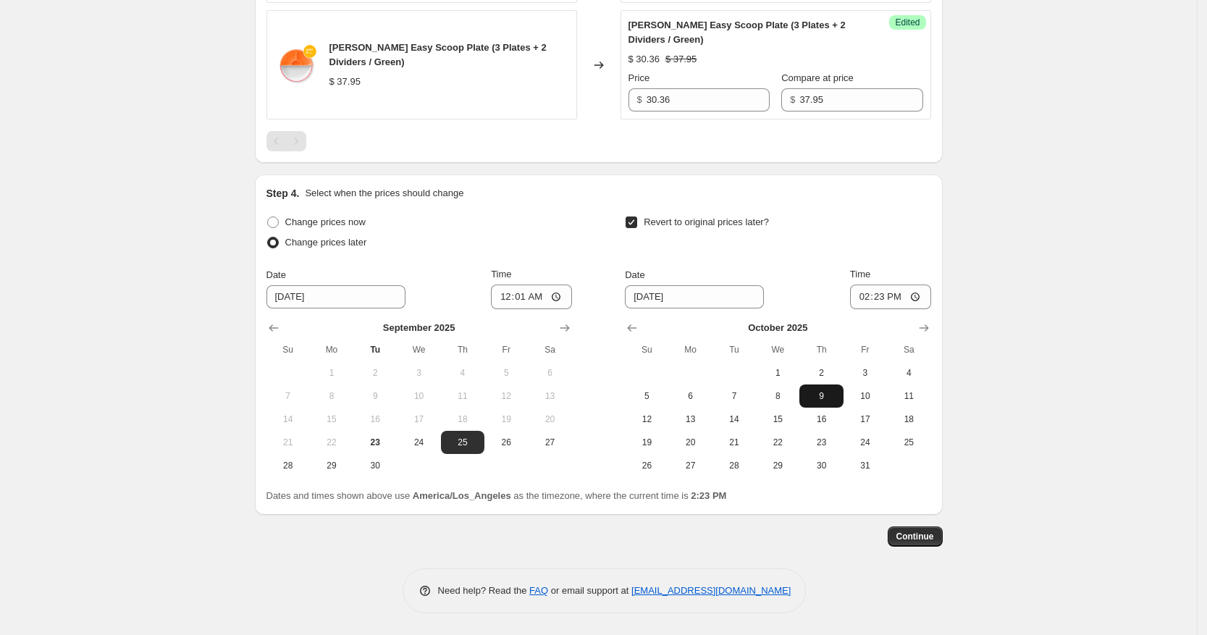
click at [825, 396] on span "9" at bounding box center [821, 396] width 32 height 12
type input "[DATE]"
click at [867, 298] on input "14:23" at bounding box center [890, 297] width 81 height 25
type input "23:59"
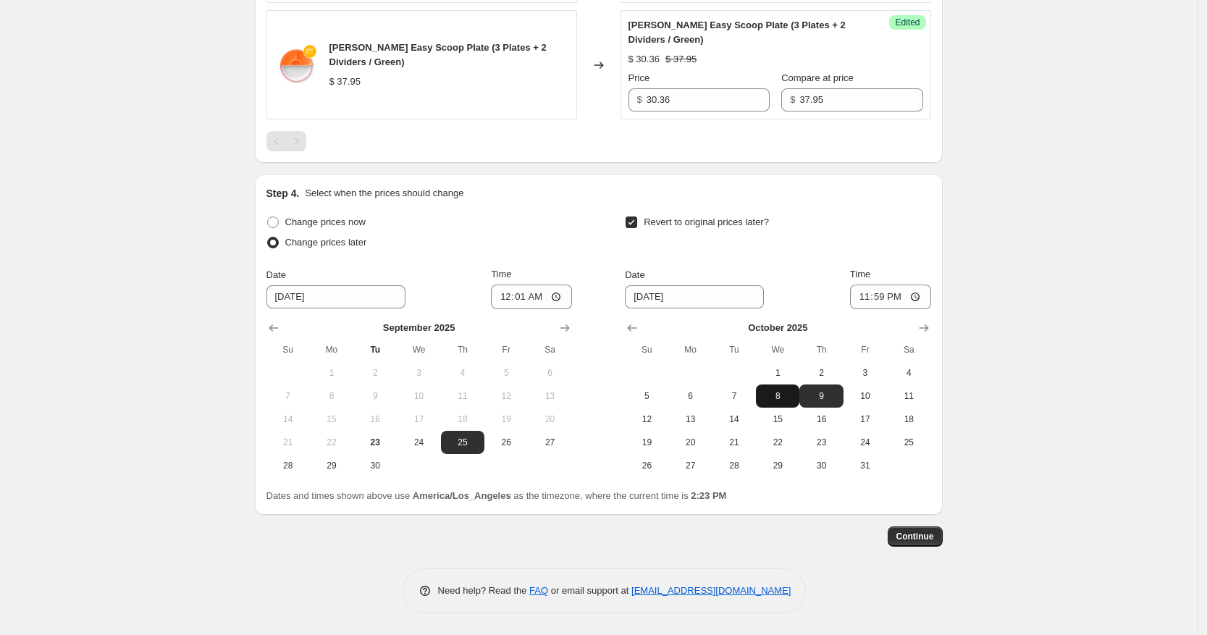
click at [786, 392] on span "8" at bounding box center [778, 396] width 32 height 12
type input "[DATE]"
click at [930, 538] on span "Continue" at bounding box center [915, 537] width 38 height 12
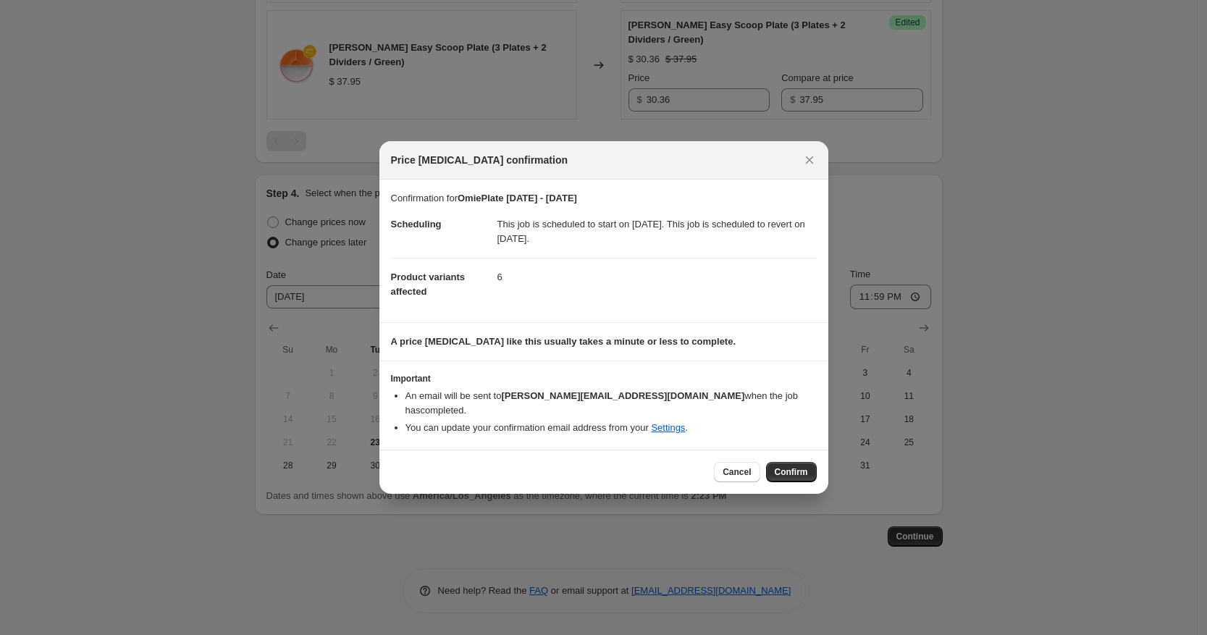
click at [794, 466] on span "Confirm" at bounding box center [791, 472] width 33 height 12
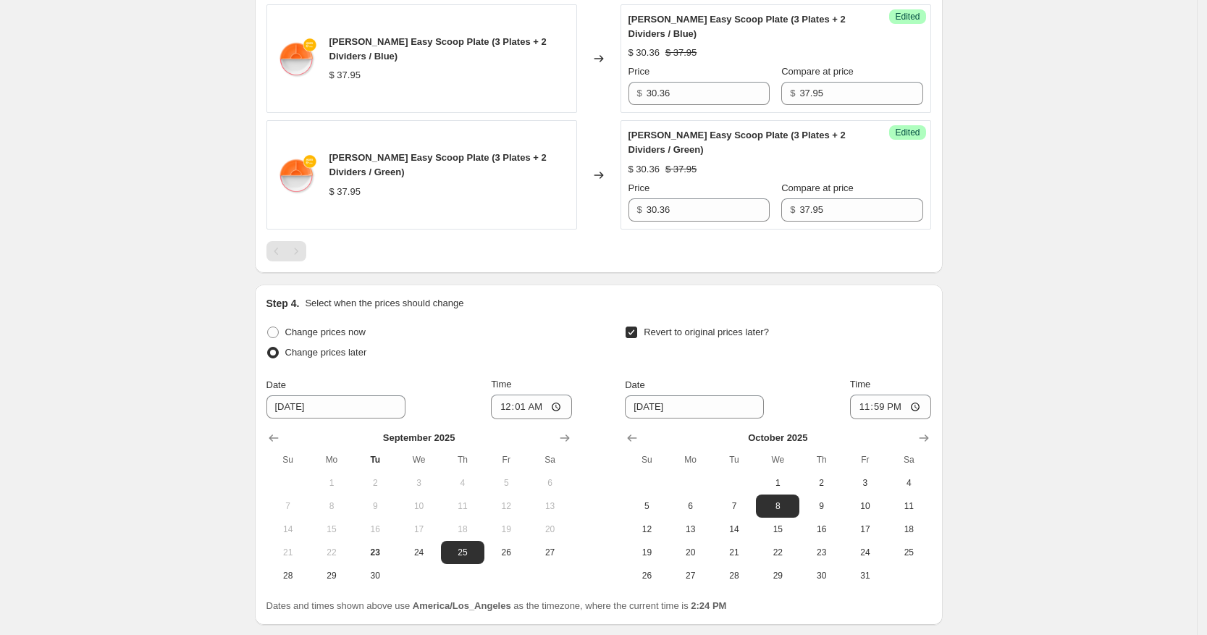
scroll to position [1192, 0]
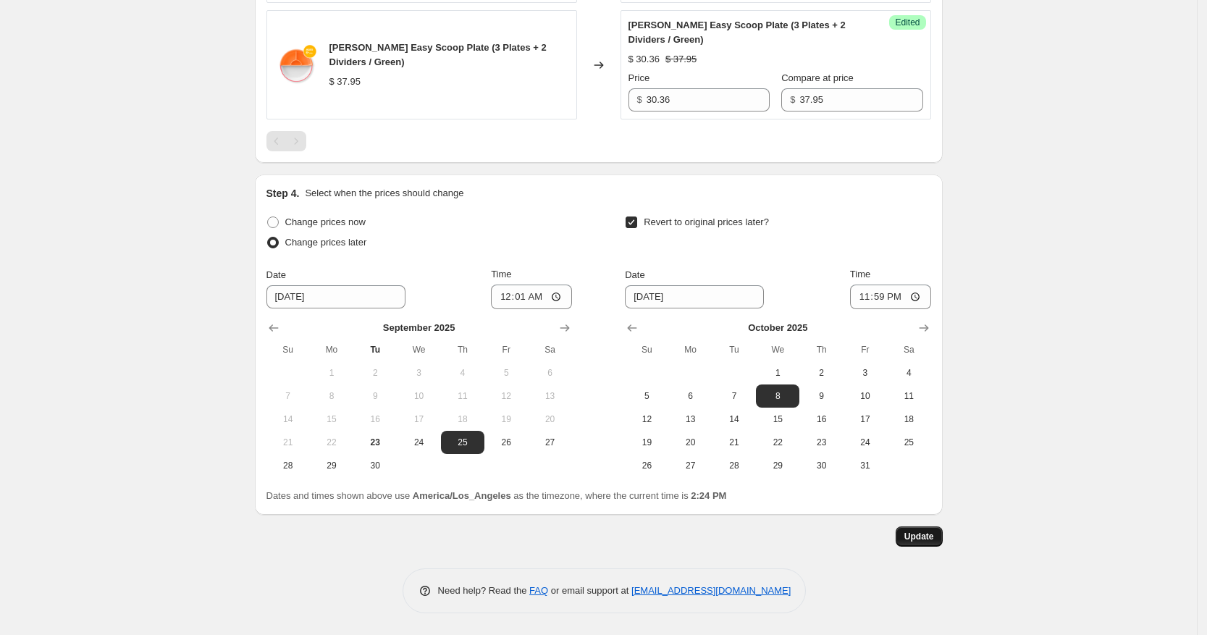
click at [935, 529] on button "Update" at bounding box center [919, 536] width 47 height 20
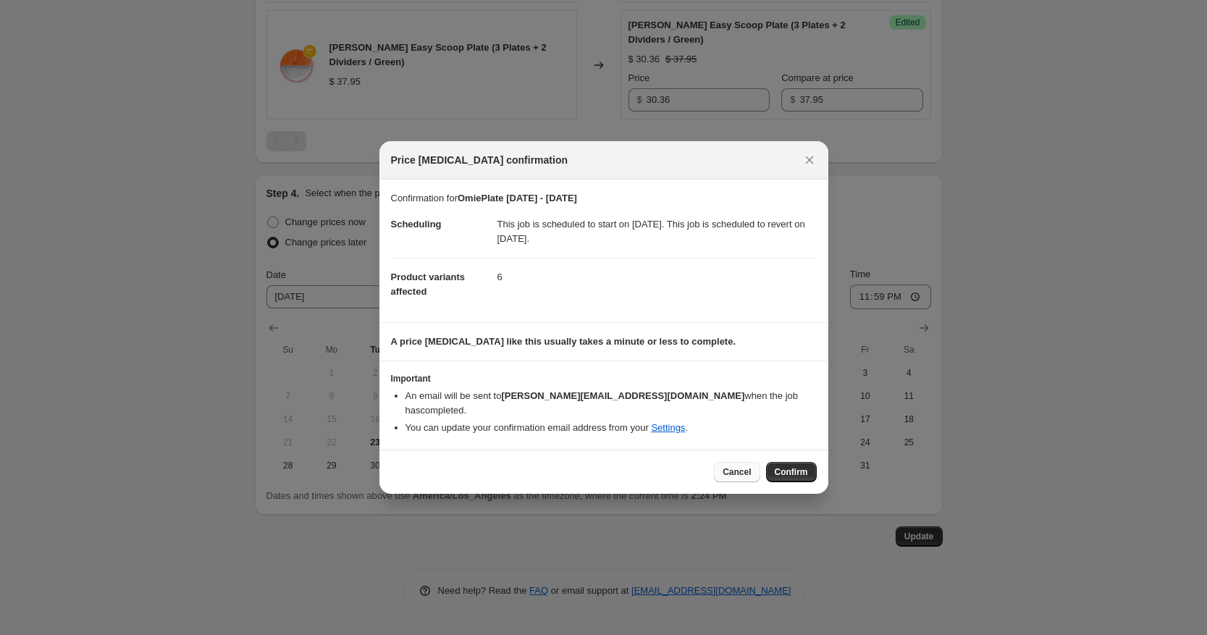
click at [748, 466] on span "Cancel" at bounding box center [737, 472] width 28 height 12
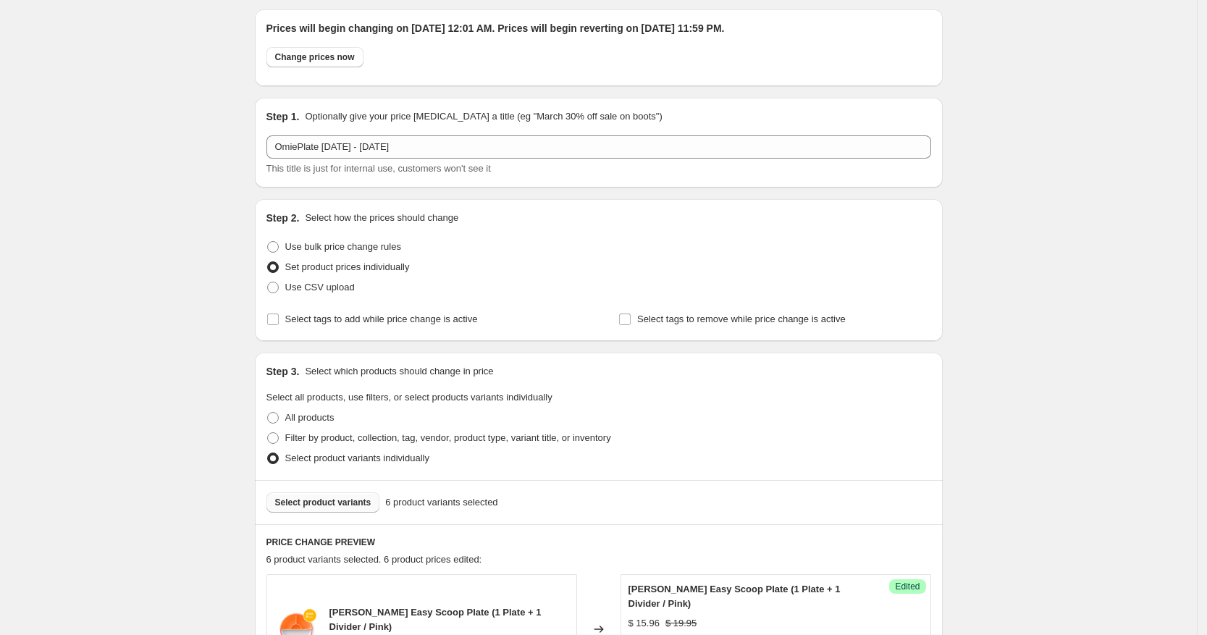
scroll to position [0, 0]
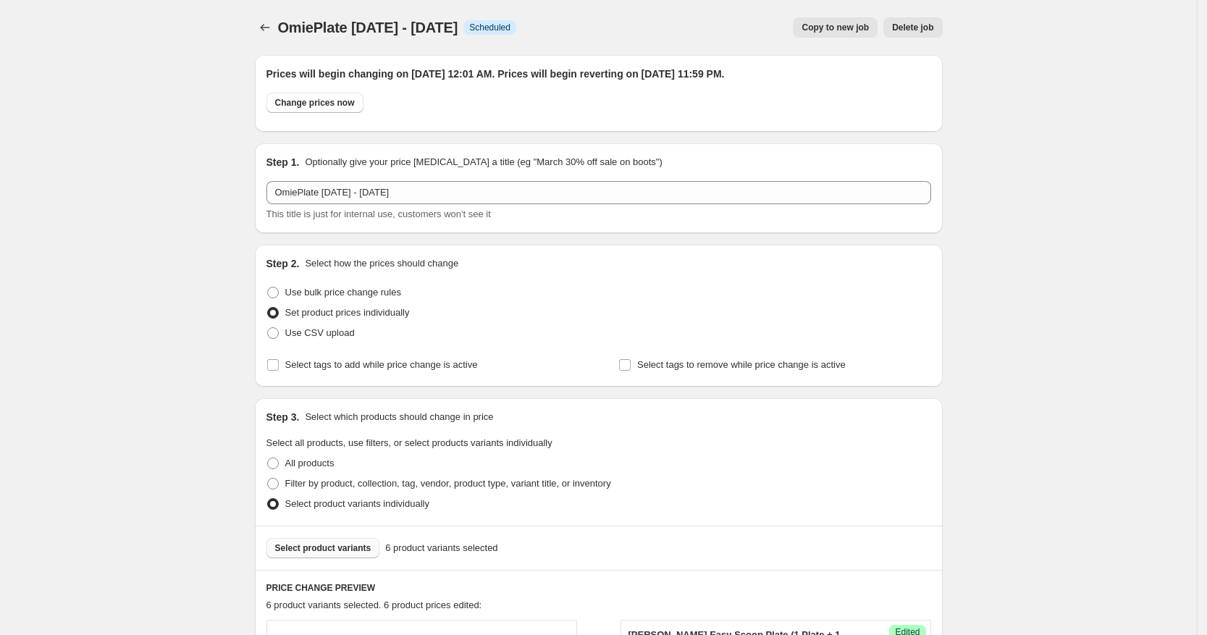
drag, startPoint x: 579, startPoint y: 93, endPoint x: 389, endPoint y: 114, distance: 190.9
click at [579, 94] on div "Change prices now" at bounding box center [598, 107] width 665 height 28
click at [645, 113] on div "Change prices now" at bounding box center [598, 107] width 665 height 28
click at [458, 35] on span "OmiePlate [DATE] - [DATE]" at bounding box center [368, 28] width 180 height 16
click at [499, 28] on span "Scheduled" at bounding box center [489, 28] width 41 height 12
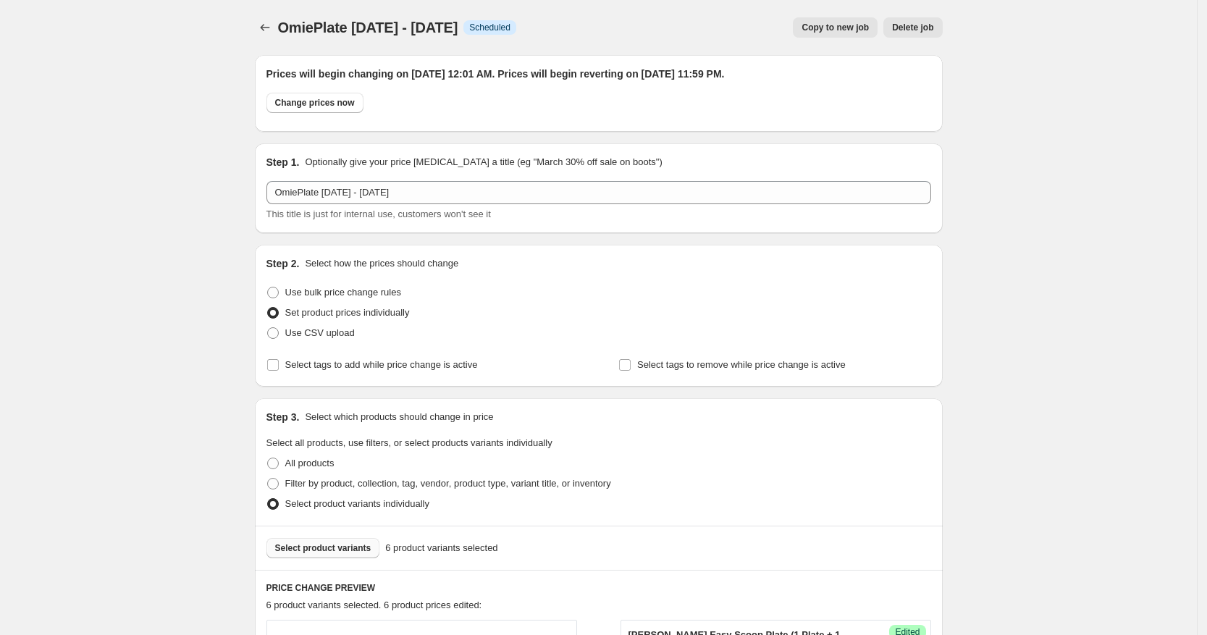
drag, startPoint x: 1009, startPoint y: 232, endPoint x: 445, endPoint y: 164, distance: 568.7
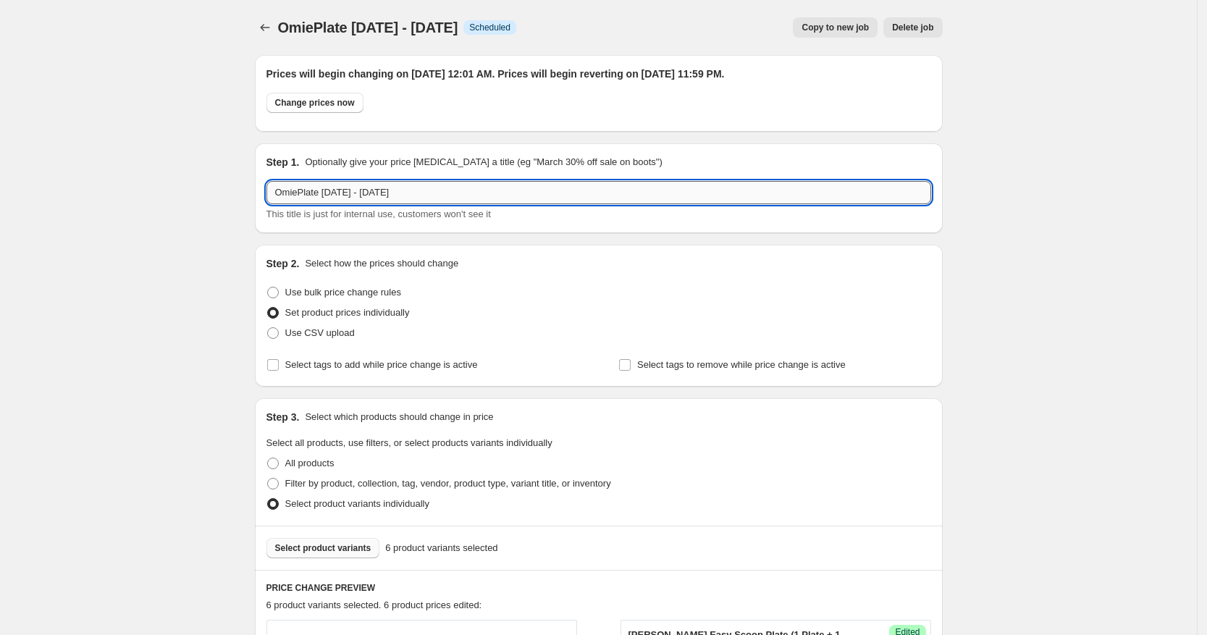
click at [456, 197] on input "OmiePlate [DATE] - [DATE]" at bounding box center [598, 192] width 665 height 23
drag, startPoint x: 377, startPoint y: 192, endPoint x: 493, endPoint y: 205, distance: 116.6
click at [492, 205] on div "OmiePlate [DATE] - [DATE] This title is just for internal use, customers won't …" at bounding box center [598, 201] width 665 height 41
type input "OmiePlate [DATE] - [DATE]"
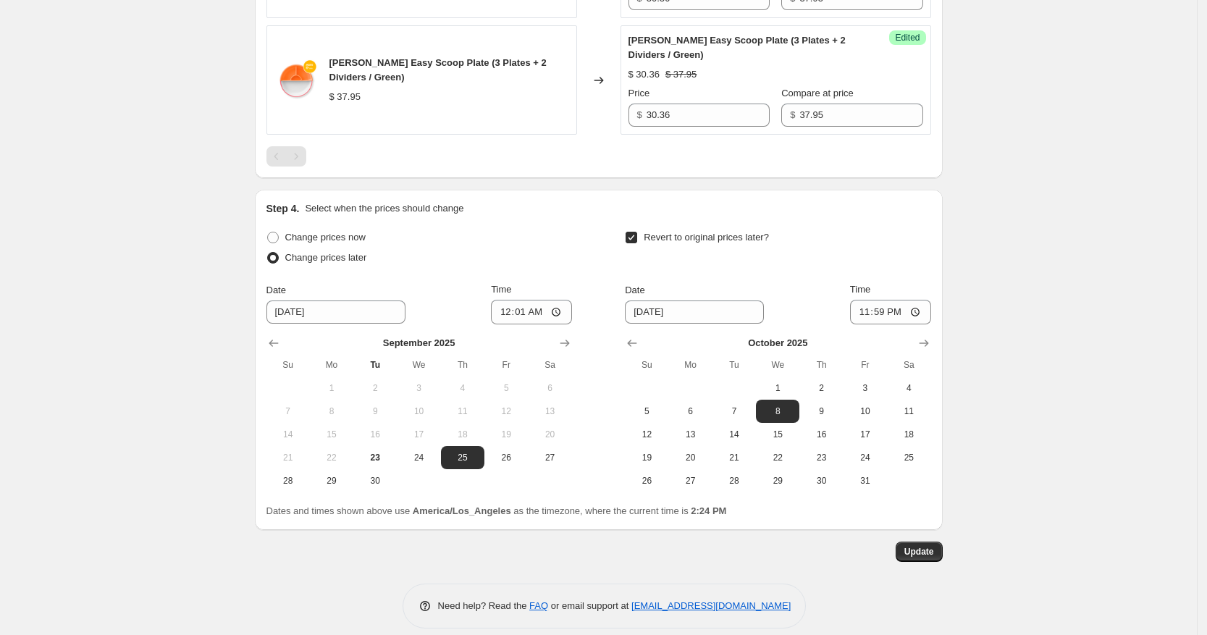
scroll to position [1192, 0]
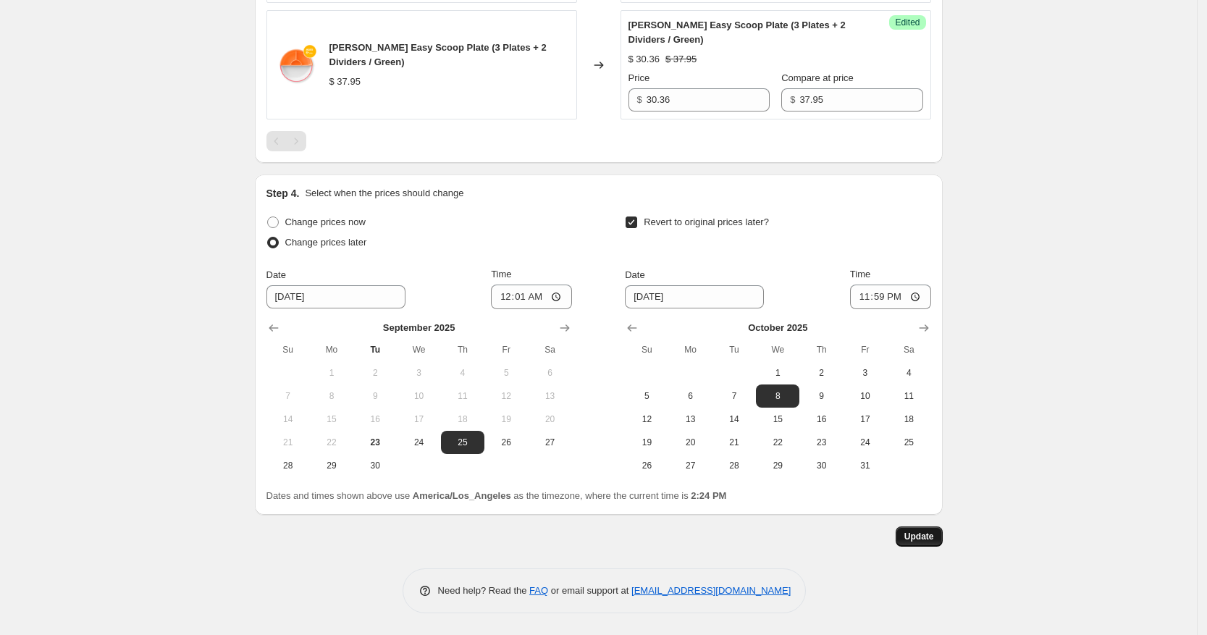
click at [931, 526] on button "Update" at bounding box center [919, 536] width 47 height 20
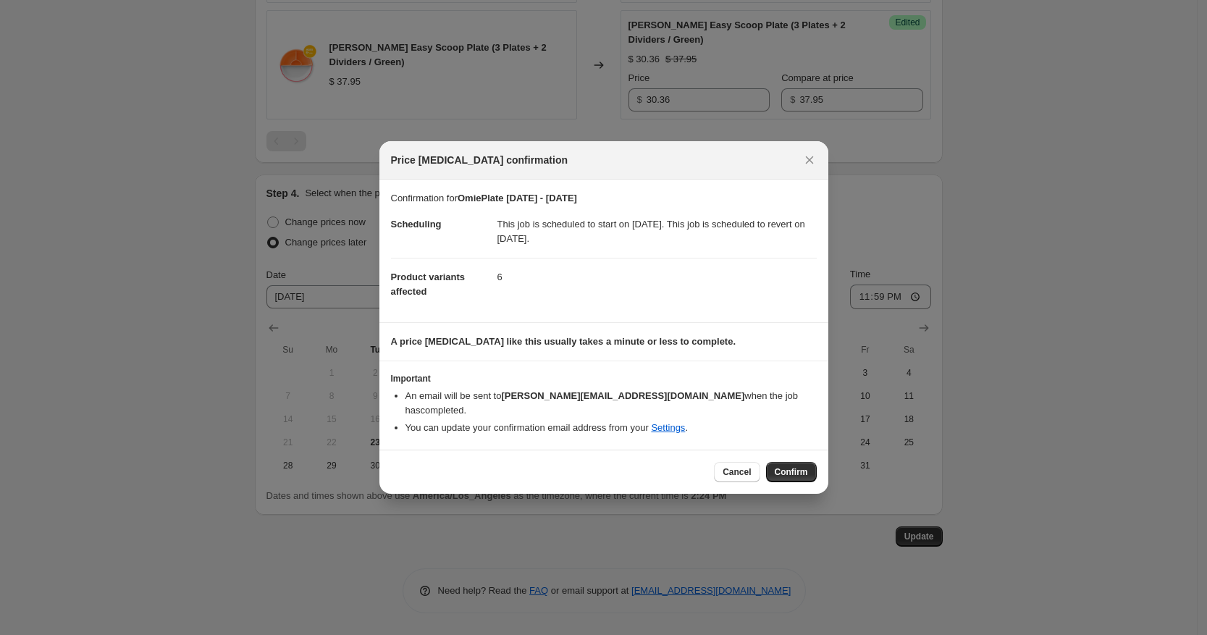
click at [786, 466] on span "Confirm" at bounding box center [791, 472] width 33 height 12
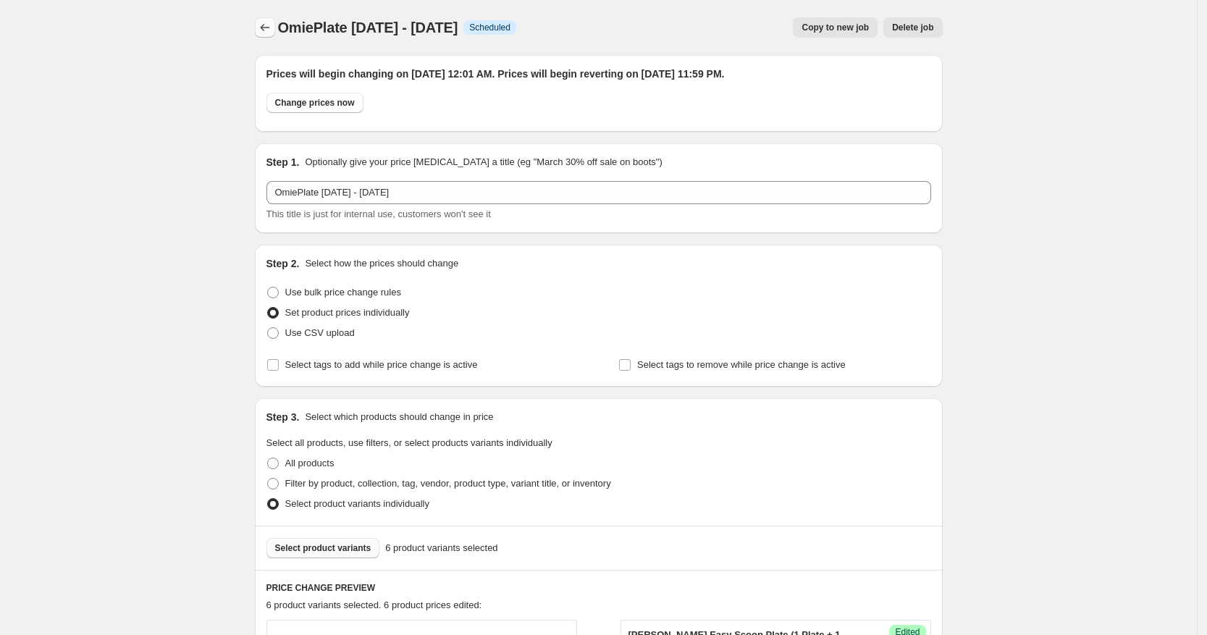
click at [269, 23] on icon "Price change jobs" at bounding box center [265, 27] width 14 height 14
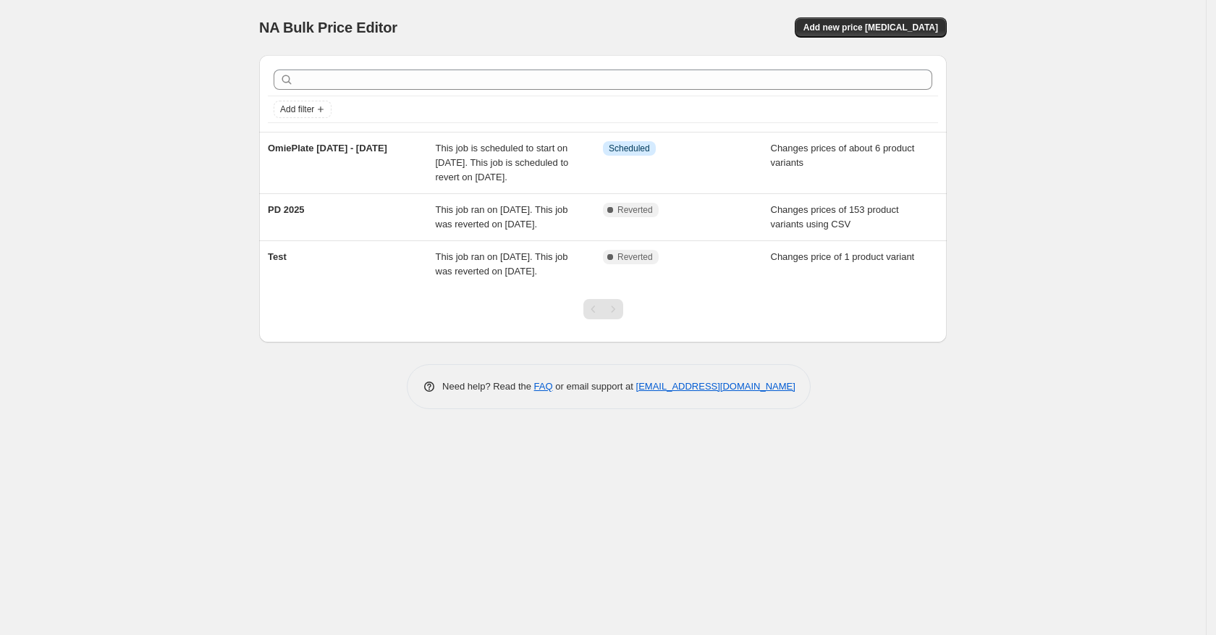
click at [1125, 376] on div "NA Bulk Price Editor. This page is ready NA Bulk Price Editor Add new price [ME…" at bounding box center [603, 317] width 1206 height 635
click at [1128, 382] on div "NA Bulk Price Editor. This page is ready NA Bulk Price Editor Add new price [ME…" at bounding box center [603, 317] width 1206 height 635
click at [1136, 388] on div "NA Bulk Price Editor. This page is ready NA Bulk Price Editor Add new price [ME…" at bounding box center [603, 317] width 1206 height 635
click at [1136, 390] on div "NA Bulk Price Editor. This page is ready NA Bulk Price Editor Add new price [ME…" at bounding box center [603, 317] width 1206 height 635
click at [1127, 458] on div "NA Bulk Price Editor. This page is ready NA Bulk Price Editor Add new price [ME…" at bounding box center [603, 317] width 1206 height 635
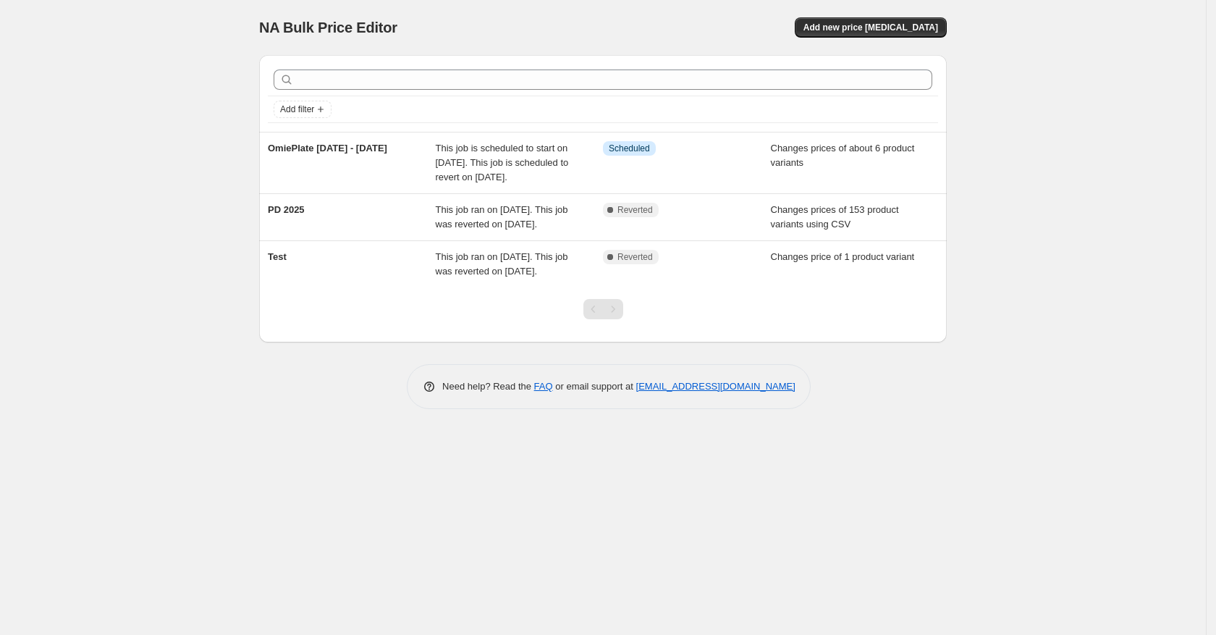
click at [1138, 462] on div "NA Bulk Price Editor. This page is ready NA Bulk Price Editor Add new price [ME…" at bounding box center [603, 317] width 1206 height 635
click at [1032, 434] on div "NA Bulk Price Editor. This page is ready NA Bulk Price Editor Add new price [ME…" at bounding box center [603, 317] width 1206 height 635
click at [1119, 443] on div "NA Bulk Price Editor. This page is ready NA Bulk Price Editor Add new price [ME…" at bounding box center [603, 317] width 1206 height 635
